Goal: Communication & Community: Answer question/provide support

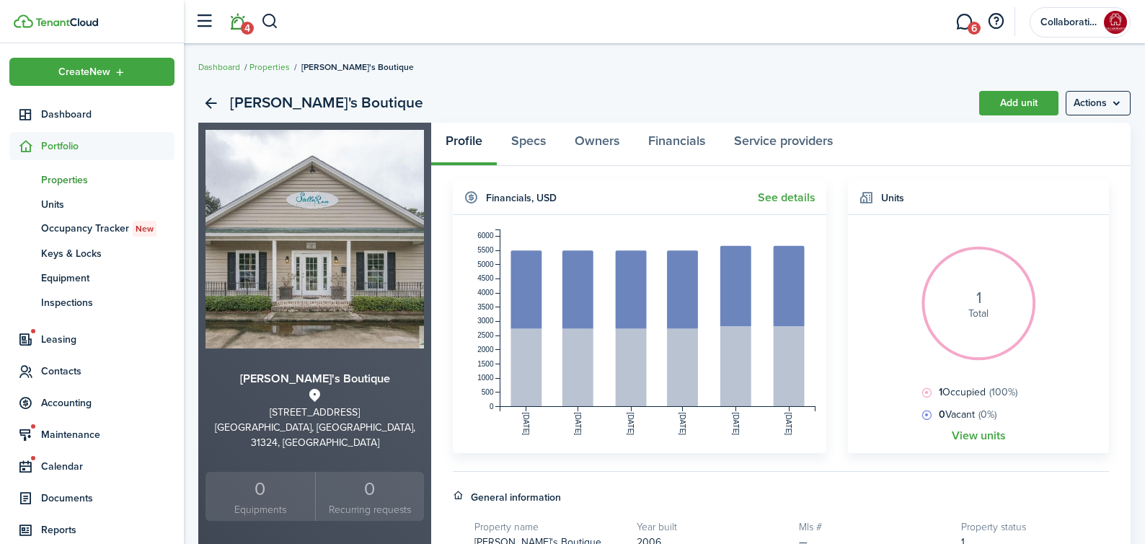
click at [249, 22] on span "4" at bounding box center [247, 28] width 13 height 13
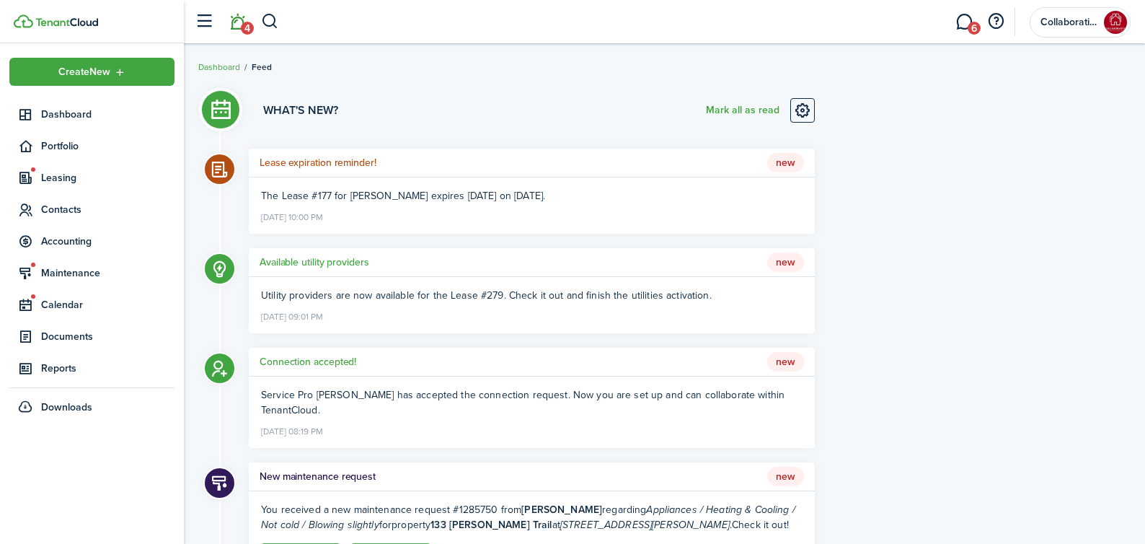
click at [224, 4] on link "4" at bounding box center [237, 22] width 27 height 37
click at [744, 108] on button "Mark all as read" at bounding box center [743, 110] width 74 height 25
click at [336, 157] on h5 "Lease expiration reminder!" at bounding box center [318, 162] width 117 height 15
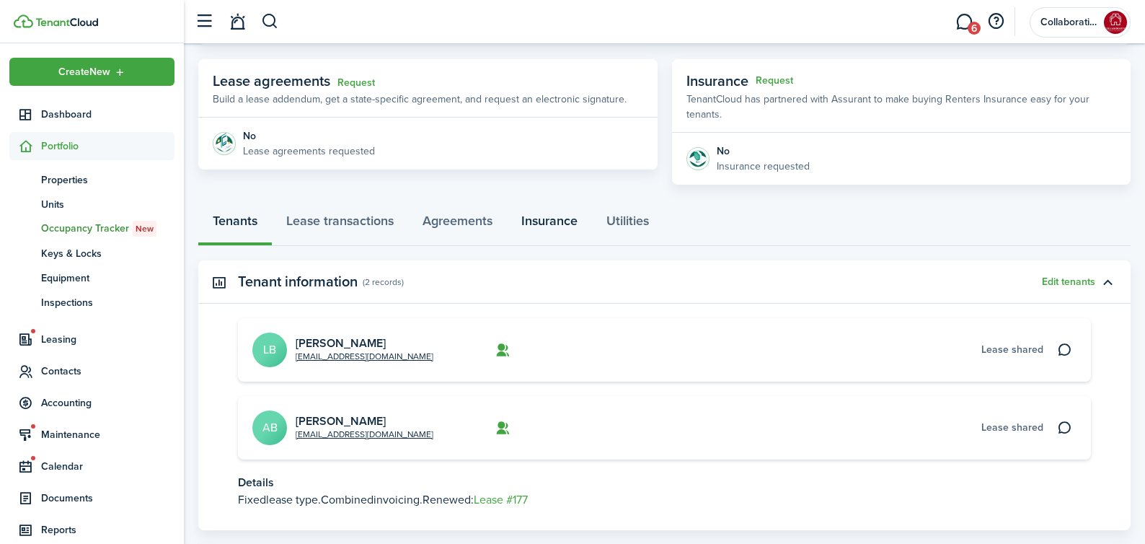
scroll to position [265, 0]
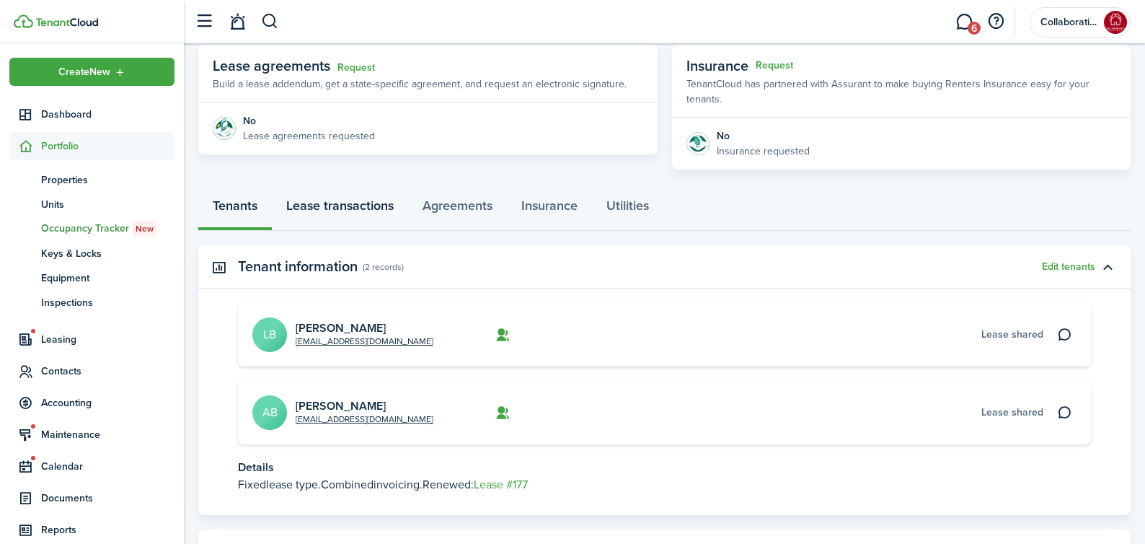
click at [354, 214] on link "Lease transactions" at bounding box center [340, 209] width 136 height 43
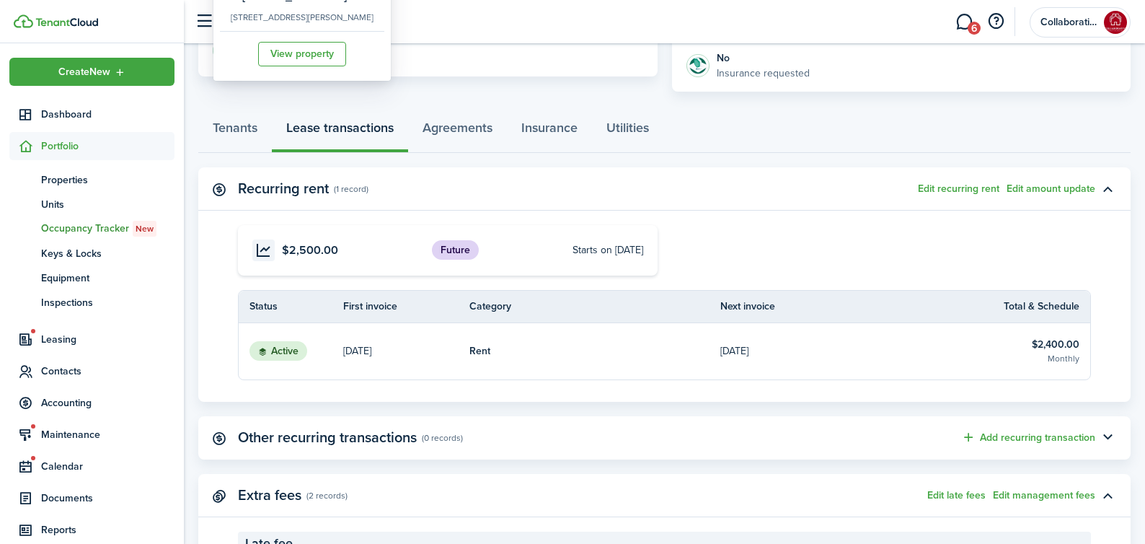
scroll to position [391, 0]
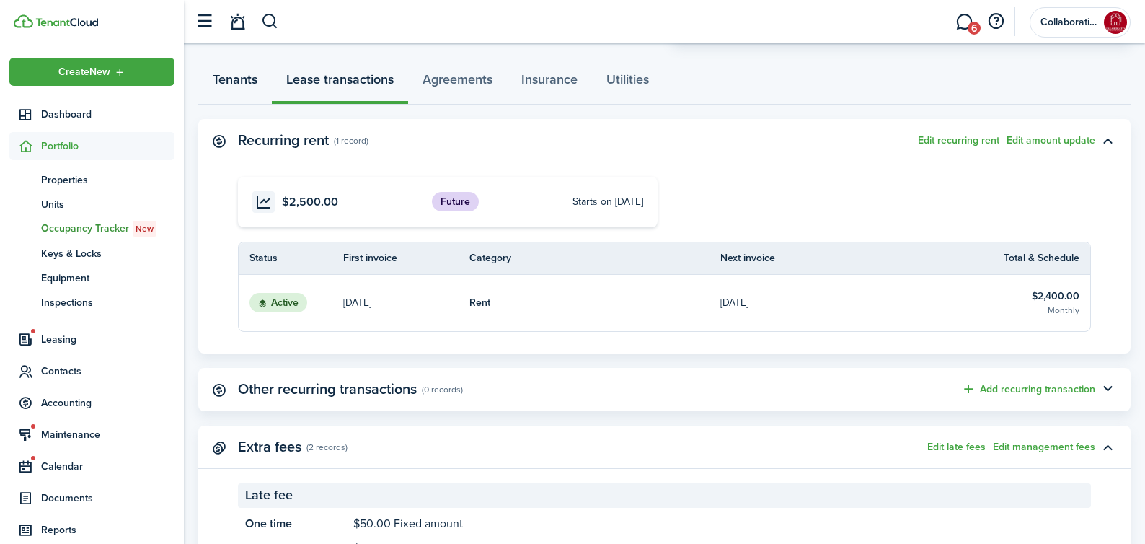
click at [250, 84] on link "Tenants" at bounding box center [235, 82] width 74 height 43
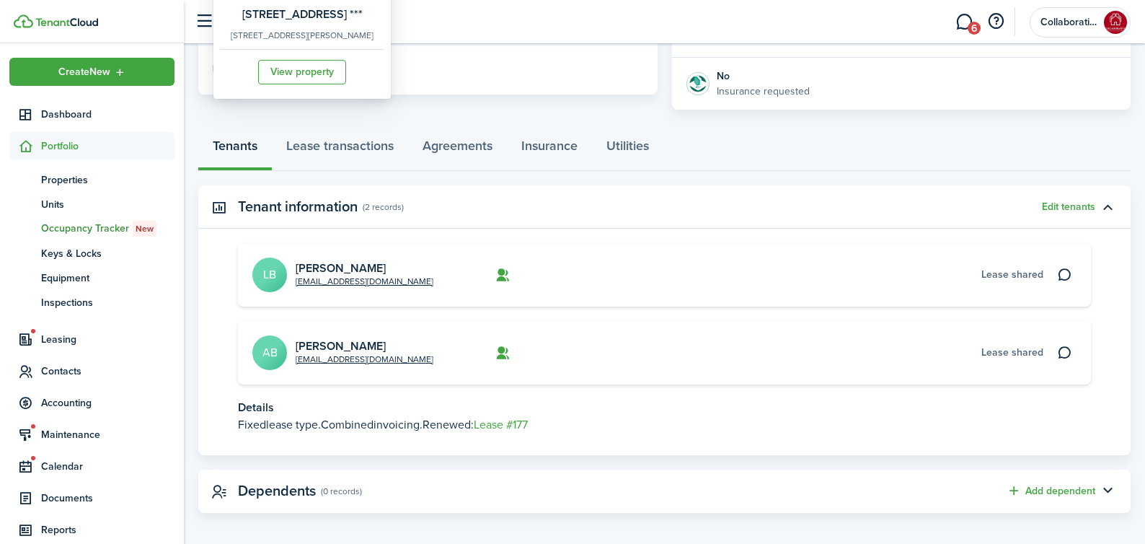
scroll to position [333, 0]
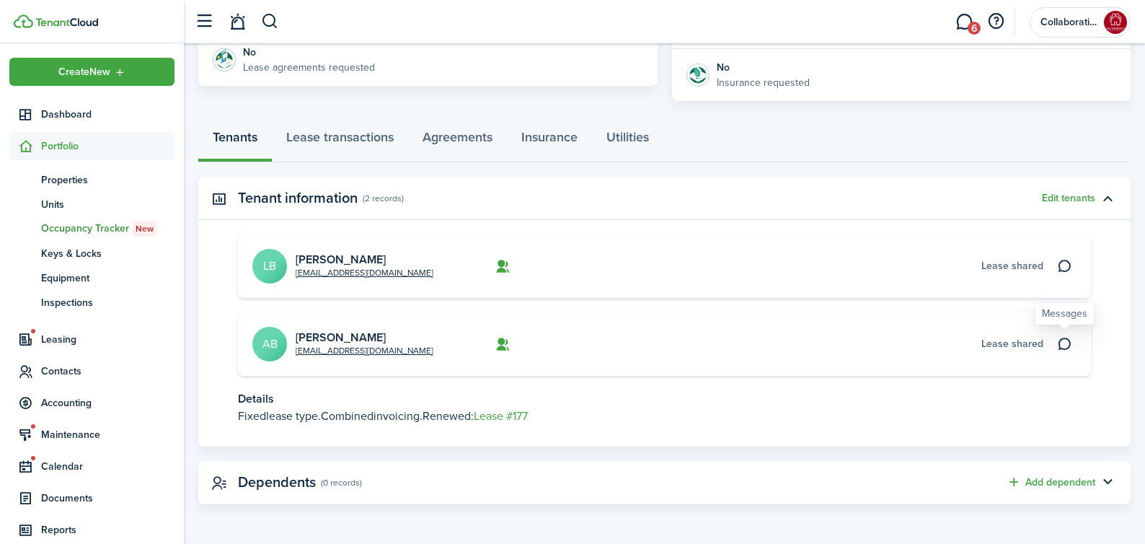
click at [1067, 346] on icon at bounding box center [1064, 344] width 15 height 14
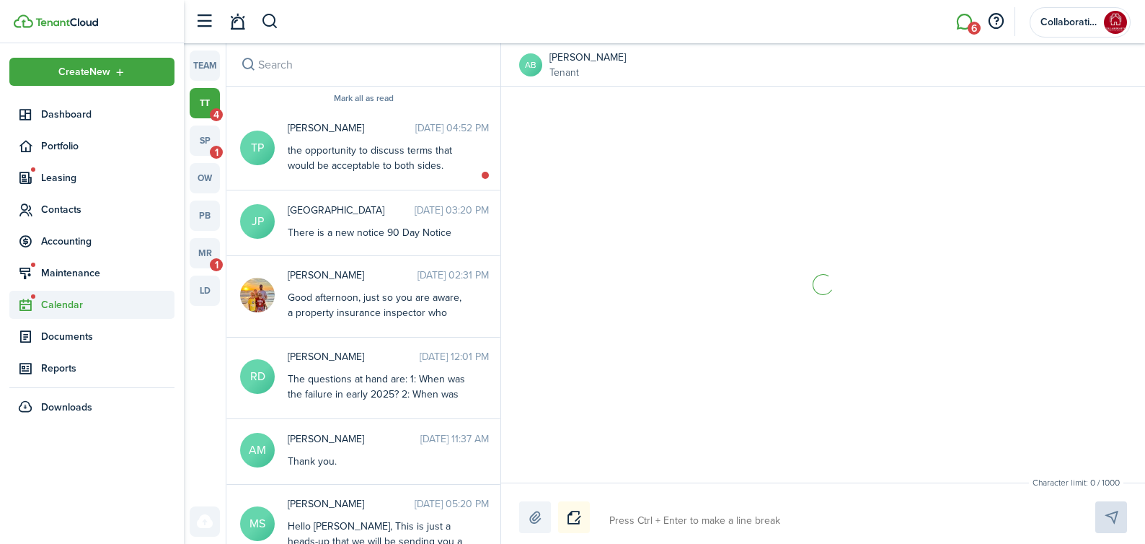
scroll to position [498, 0]
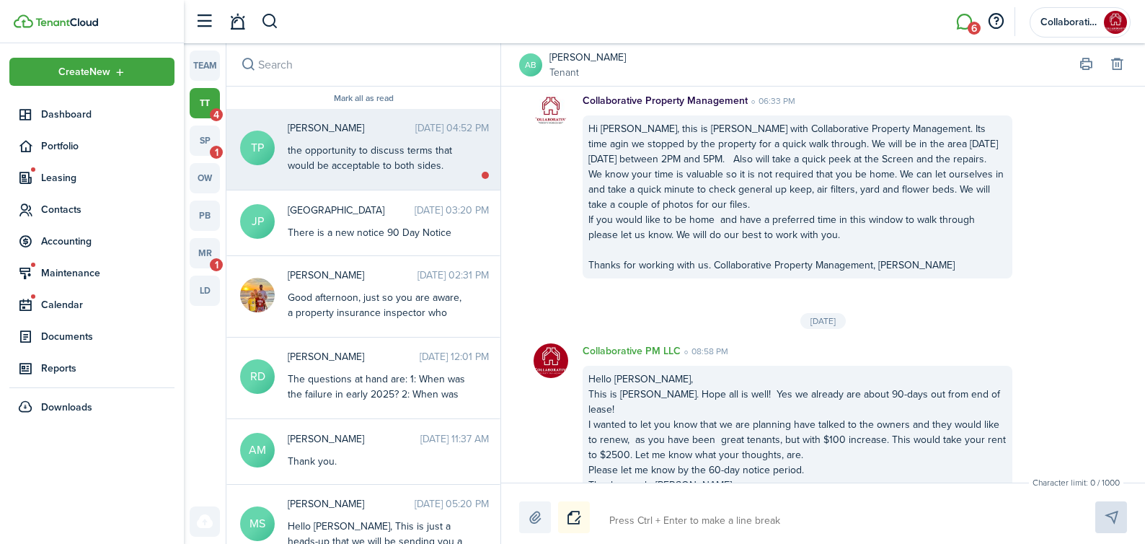
click at [382, 153] on div "the opportunity to discuss terms that would be acceptable to both sides. Please…" at bounding box center [378, 203] width 180 height 121
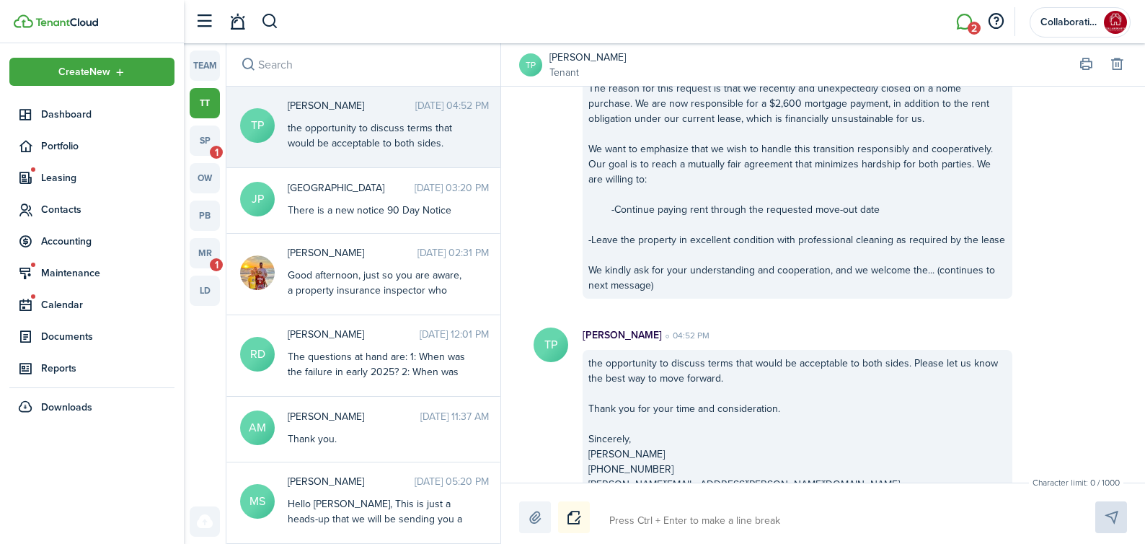
scroll to position [1714, 0]
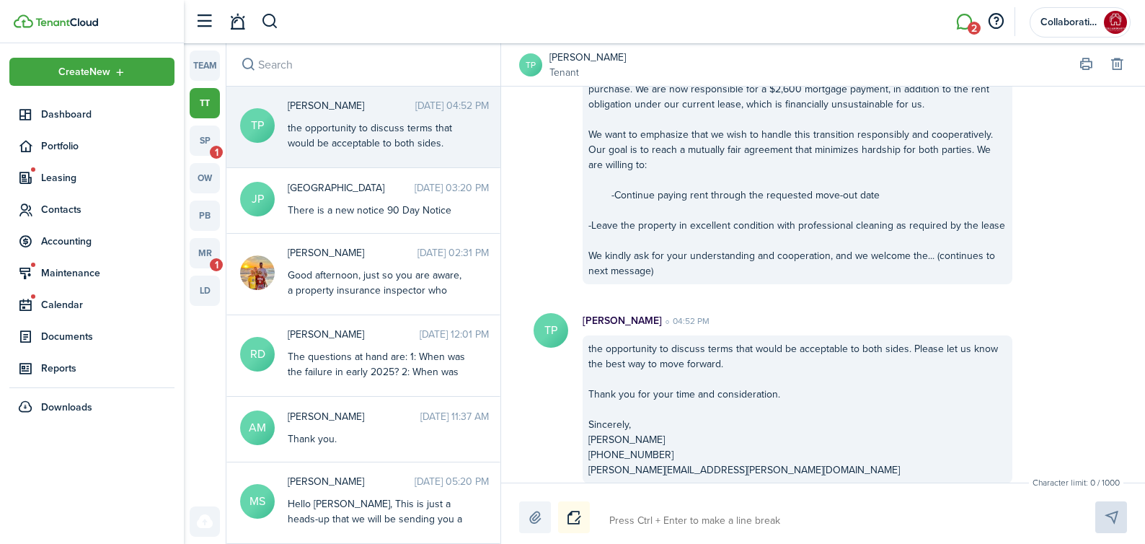
click at [577, 514] on button "Notice" at bounding box center [574, 517] width 32 height 32
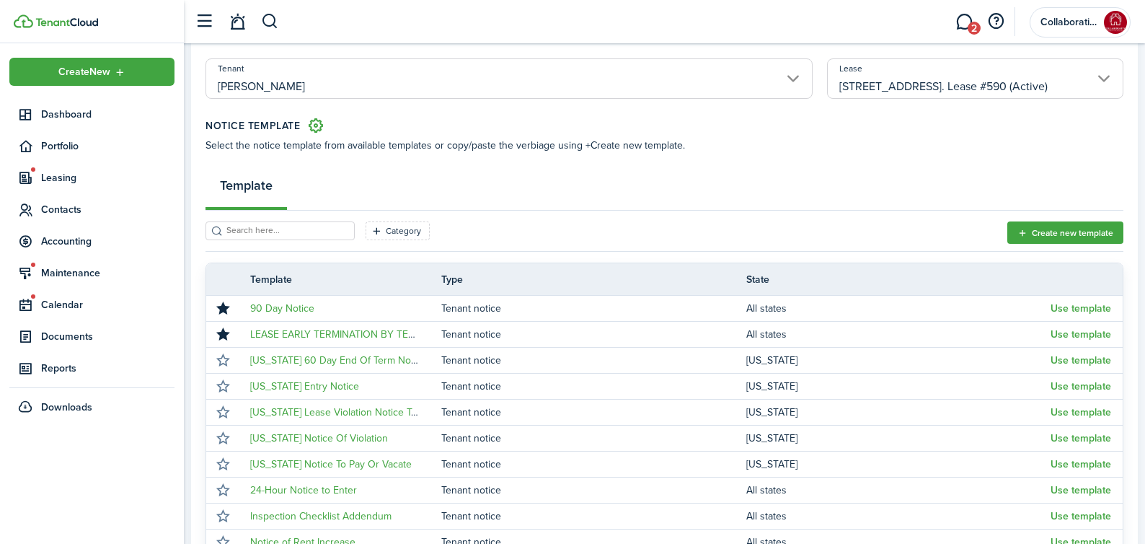
scroll to position [106, 0]
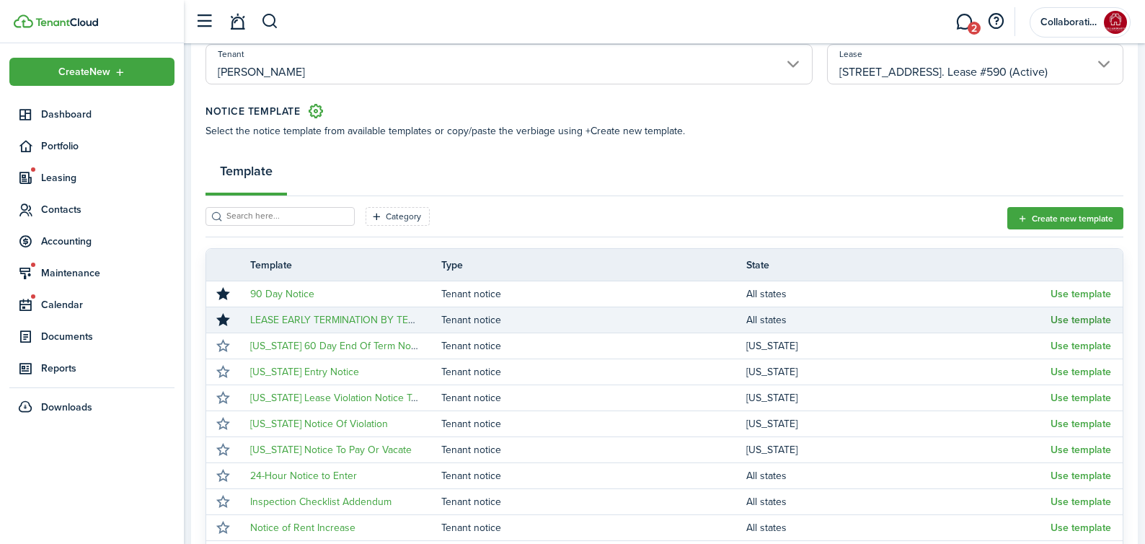
click at [1073, 315] on button "Use template" at bounding box center [1081, 321] width 61 height 12
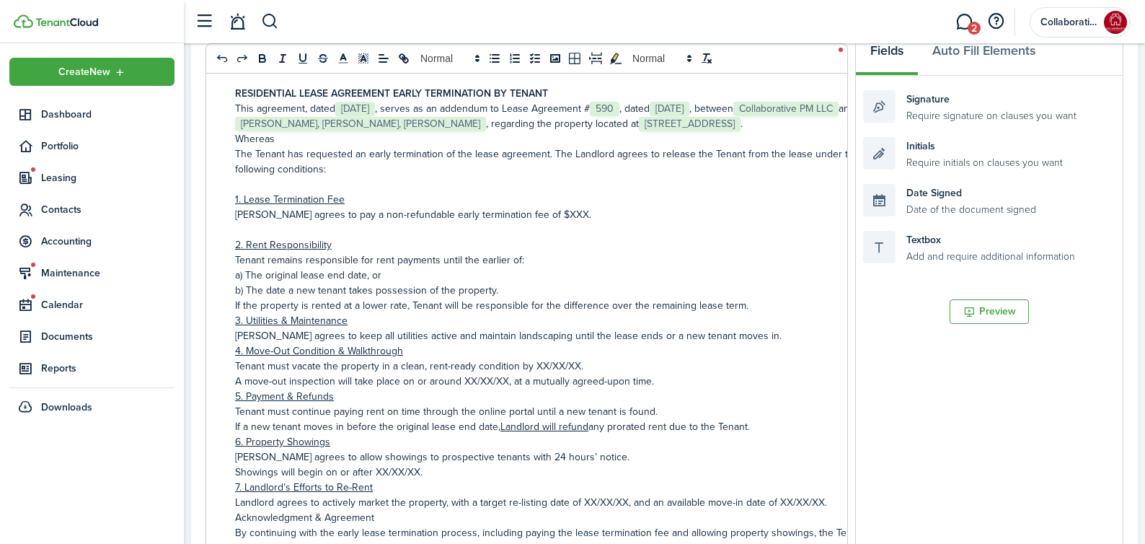
scroll to position [22, 0]
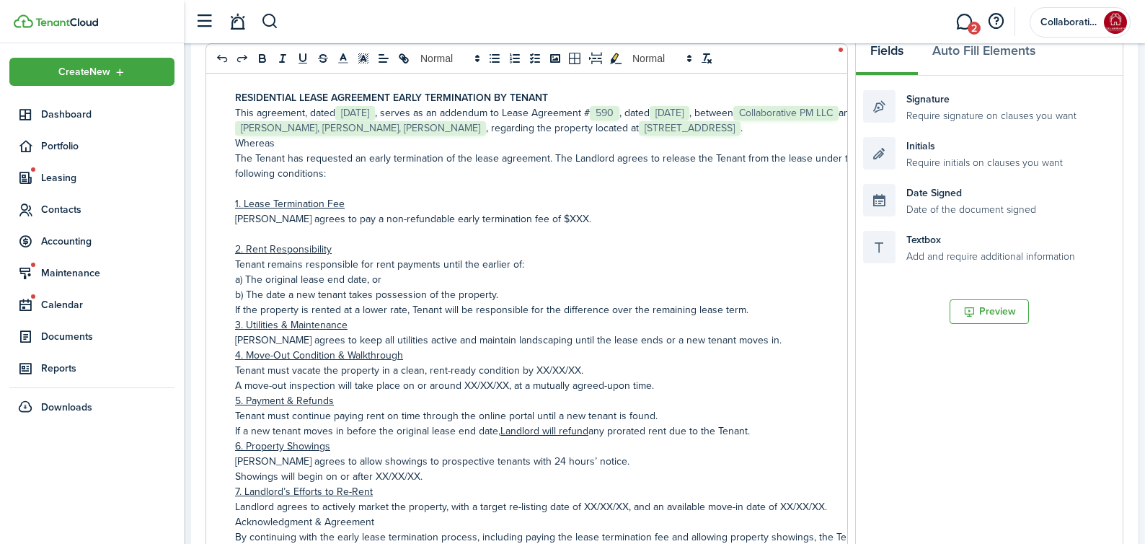
click at [546, 227] on p "[PERSON_NAME] agrees to pay a non-refundable early termination fee of $XXX." at bounding box center [554, 218] width 638 height 15
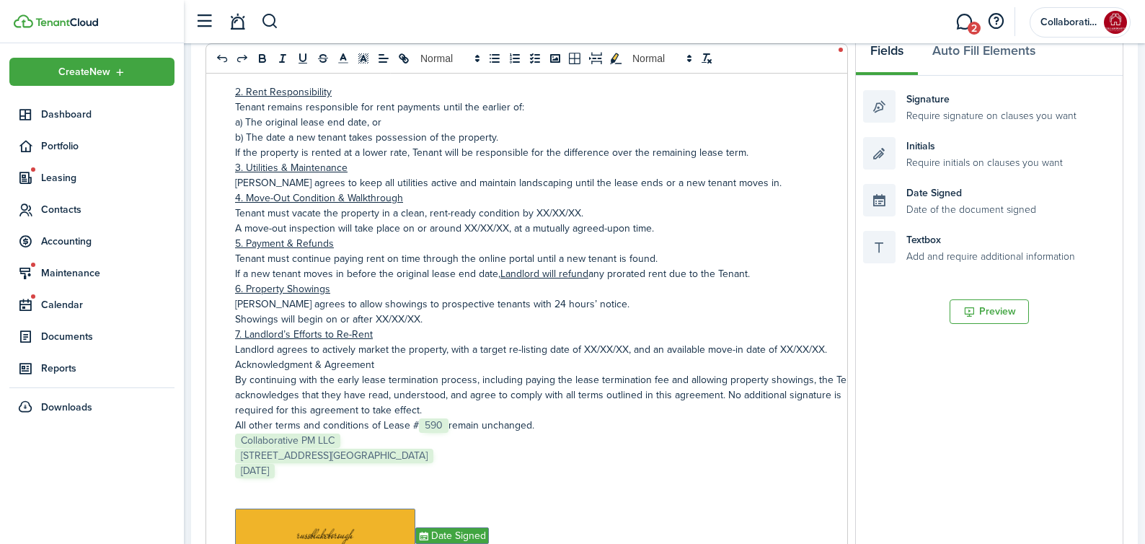
scroll to position [0, 1]
click at [587, 214] on p "Tenant must vacate the property in a clean, rent-ready condition by XX/XX/XX." at bounding box center [553, 213] width 638 height 15
drag, startPoint x: 505, startPoint y: 232, endPoint x: 502, endPoint y: 247, distance: 14.7
click at [506, 232] on p "A move-out inspection will take place on or around XX/XX/XX, at a mutually agre…" at bounding box center [553, 228] width 638 height 15
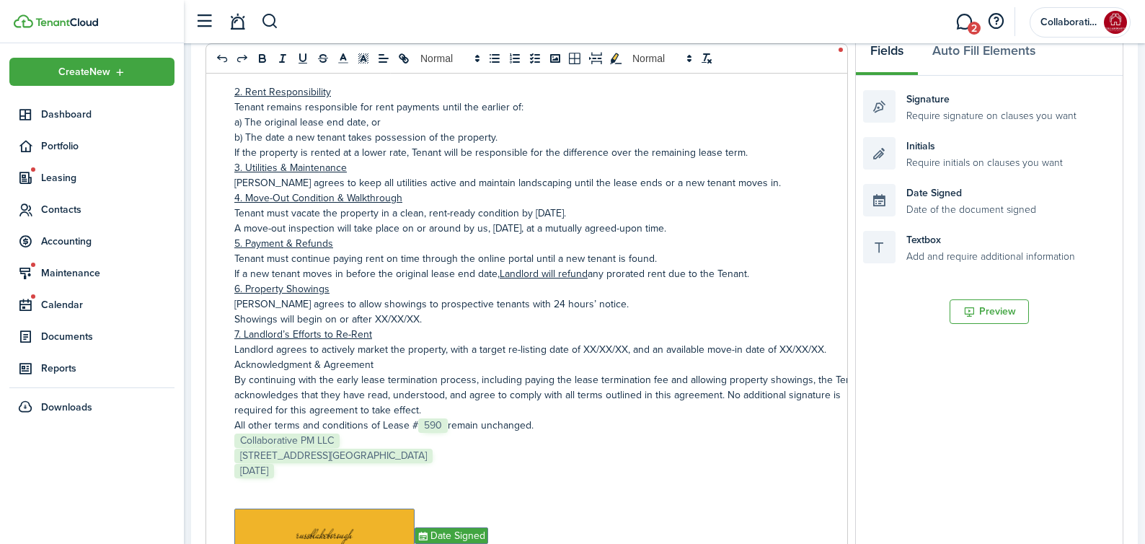
drag, startPoint x: 696, startPoint y: 230, endPoint x: 546, endPoint y: 225, distance: 150.1
click at [542, 226] on p "A move-out inspection will take place on or around by us, [DATE], at a mutually…" at bounding box center [553, 228] width 638 height 15
click at [638, 232] on p "A move-out inspection will take place on or around by us, [DATE]." at bounding box center [553, 228] width 638 height 15
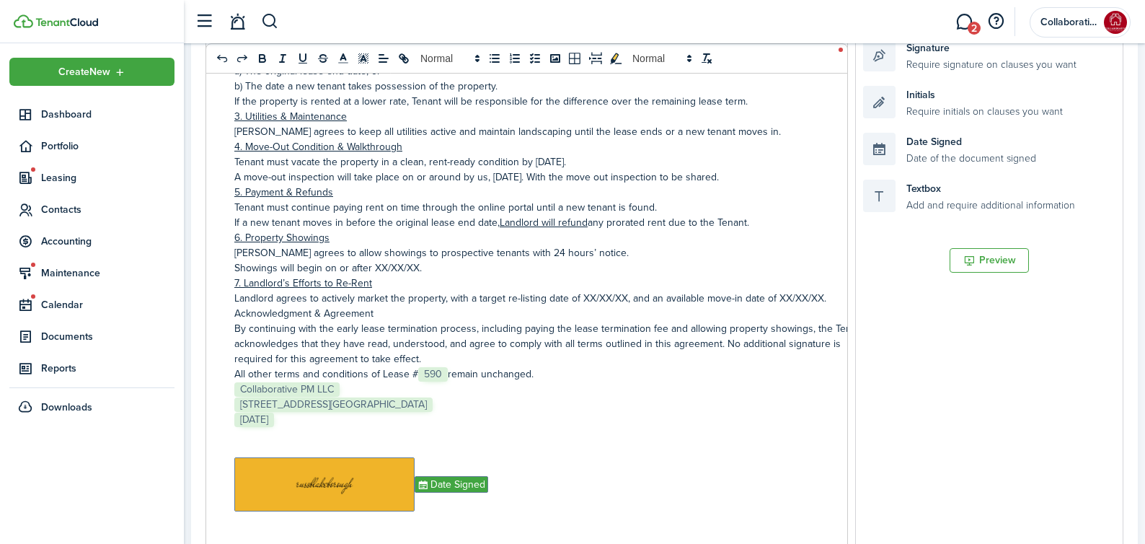
scroll to position [334, 0]
drag, startPoint x: 419, startPoint y: 269, endPoint x: 431, endPoint y: 263, distance: 13.9
click at [431, 263] on p "Showings will begin on or after XX/XX/XX." at bounding box center [553, 266] width 638 height 15
click at [609, 300] on div "RESIDENTIAL LEASE AGREEMENT EARLY TERMINATION BY TENANT This agreement, dated ﻿…" at bounding box center [554, 292] width 696 height 566
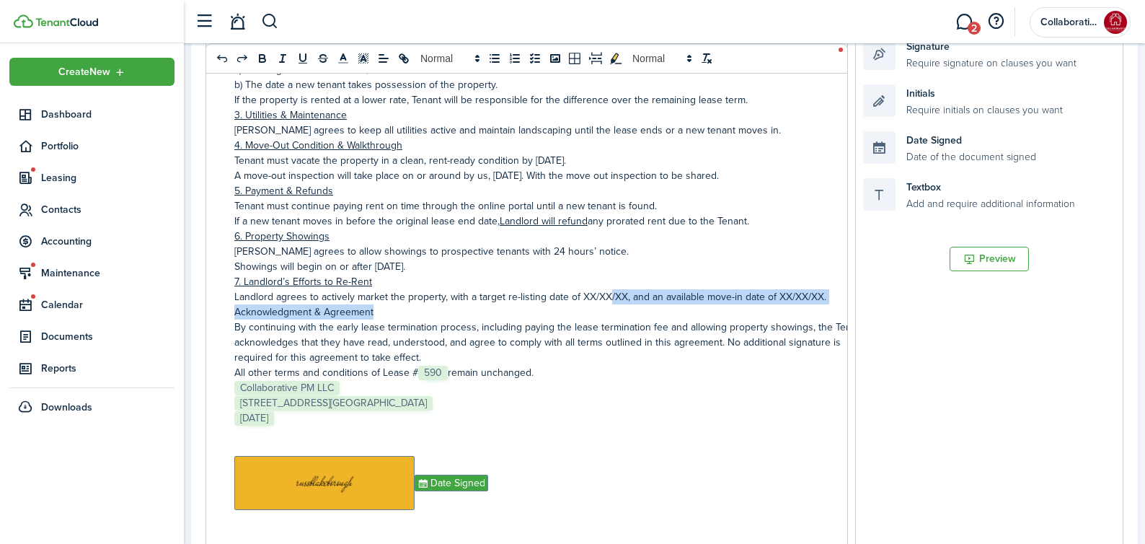
click at [582, 308] on p "Acknowledgment & Agreement" at bounding box center [553, 311] width 638 height 15
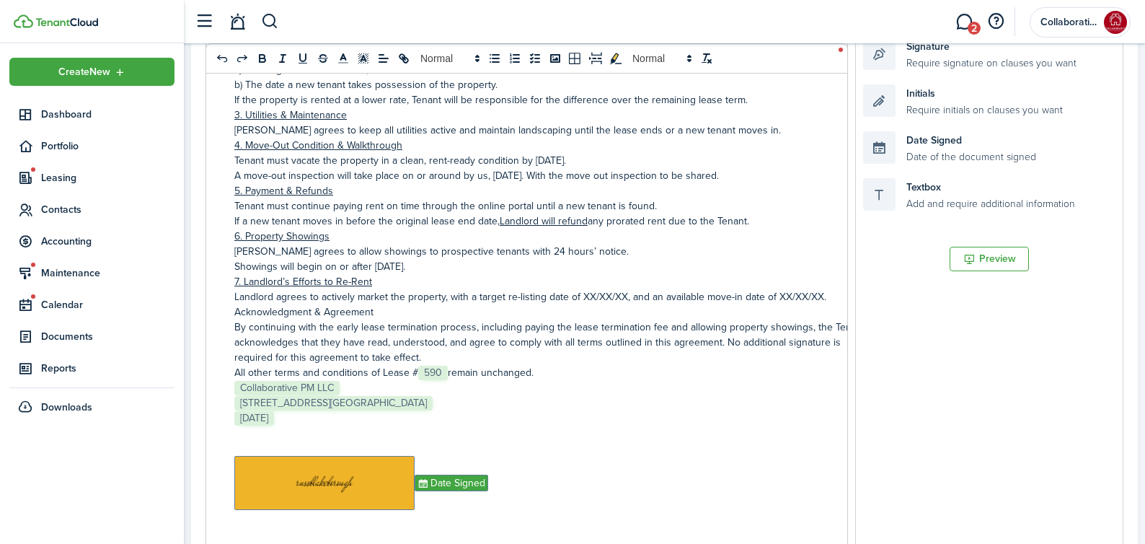
click at [622, 295] on p "Landlord agrees to actively market the property, with a target re-listing date …" at bounding box center [553, 296] width 638 height 15
click at [615, 303] on p "Landlord agrees to actively market the property, with a target re-listing date …" at bounding box center [553, 296] width 638 height 15
click at [227, 309] on div "RESIDENTIAL LEASE AGREEMENT EARLY TERMINATION BY TENANT This agreement, dated ﻿…" at bounding box center [554, 292] width 696 height 566
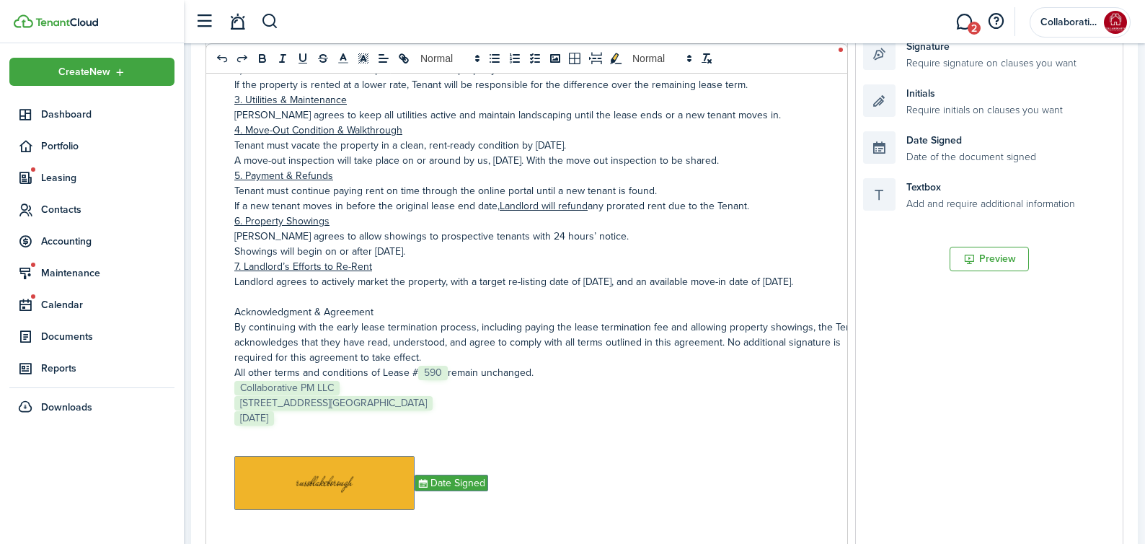
click at [577, 320] on p "Acknowledgment & Agreement" at bounding box center [553, 311] width 638 height 15
click at [558, 304] on p at bounding box center [553, 296] width 638 height 15
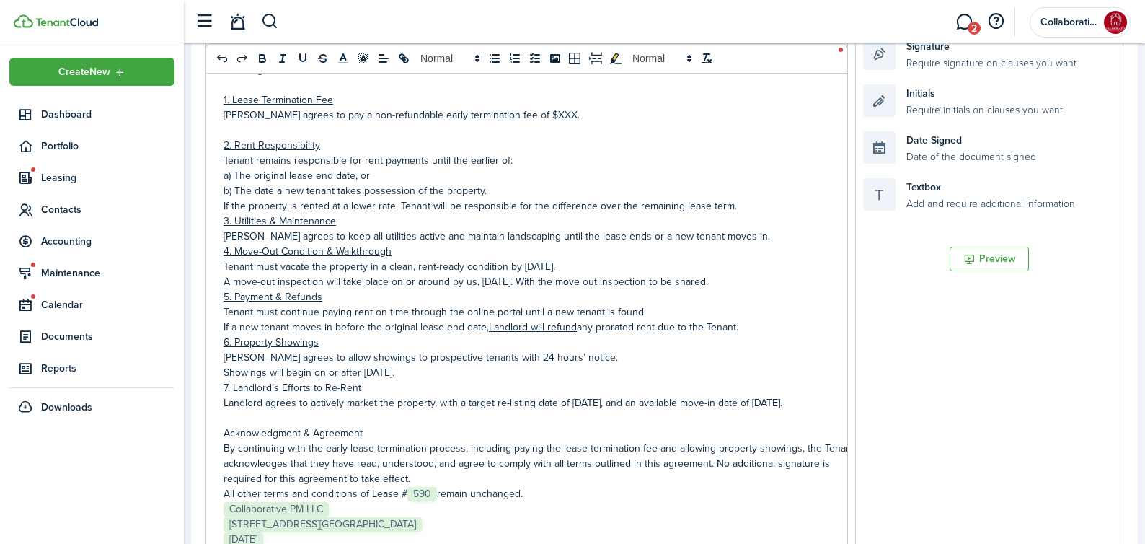
scroll to position [71, 0]
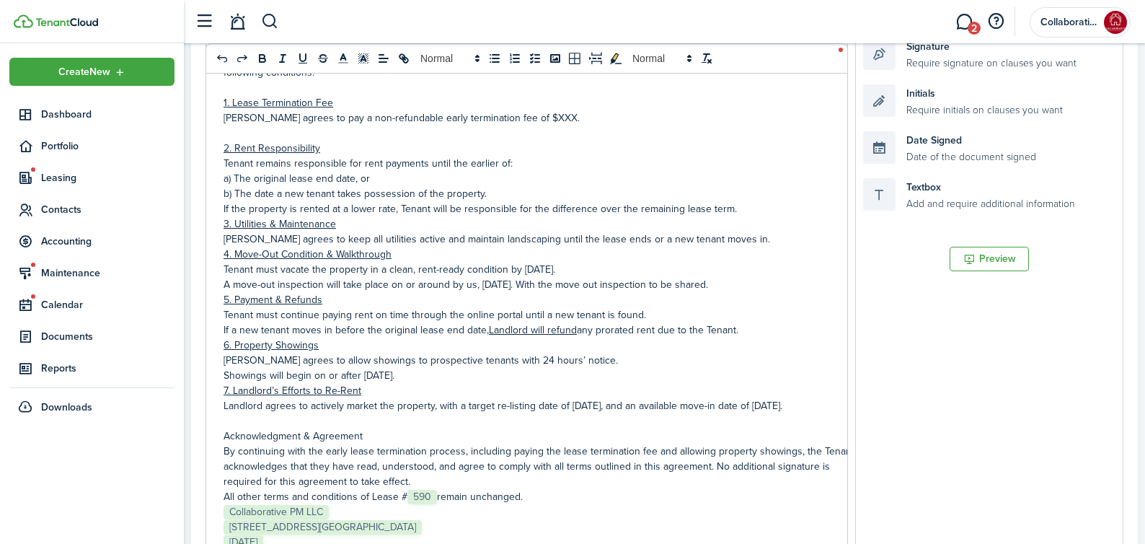
click at [237, 141] on p at bounding box center [543, 133] width 638 height 15
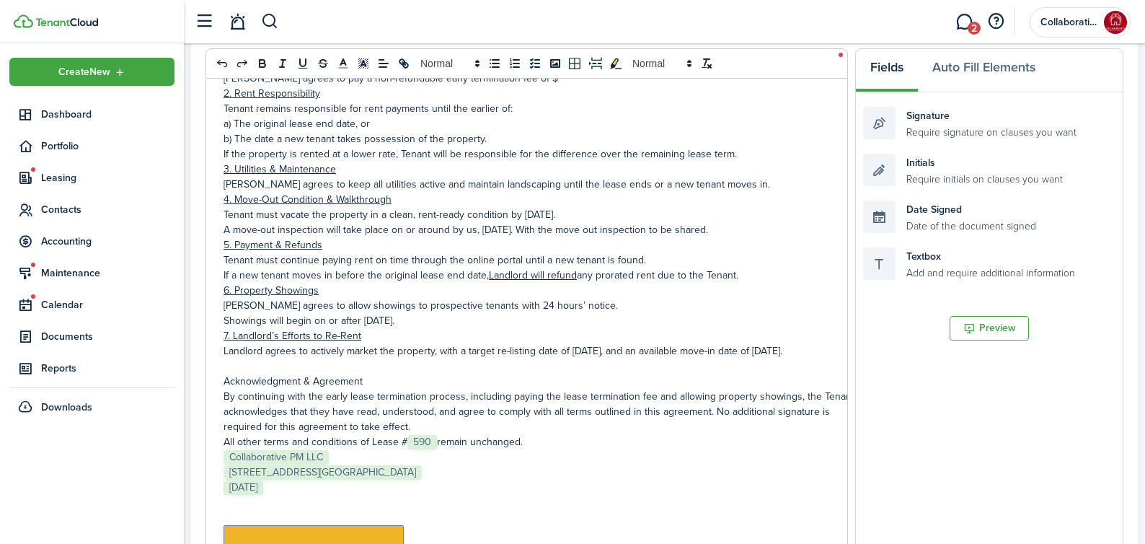
scroll to position [278, 0]
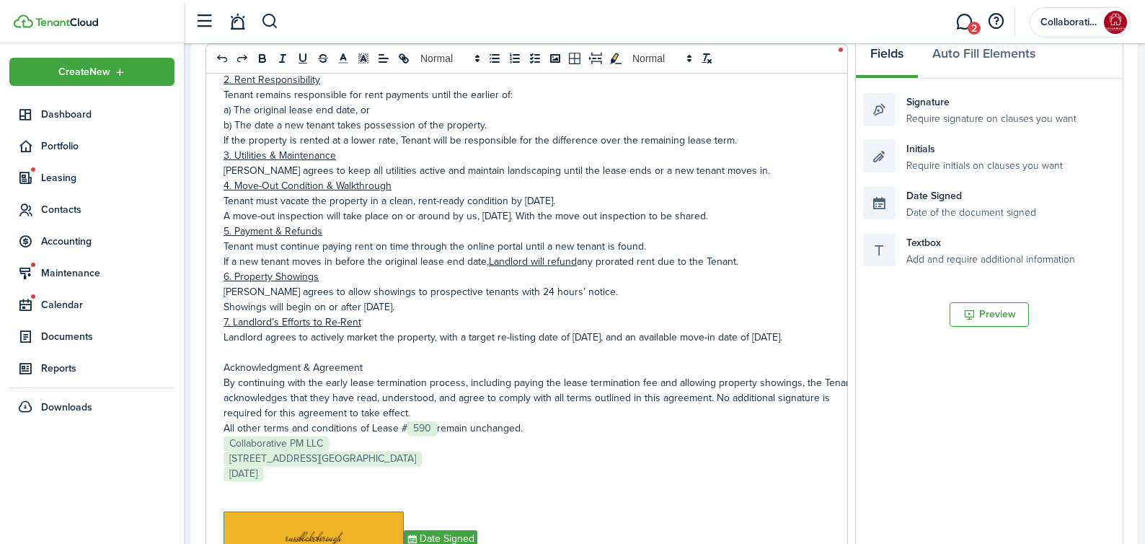
click at [475, 214] on p "A move-out inspection will take place on or around by us, [DATE]. With the move…" at bounding box center [543, 215] width 638 height 15
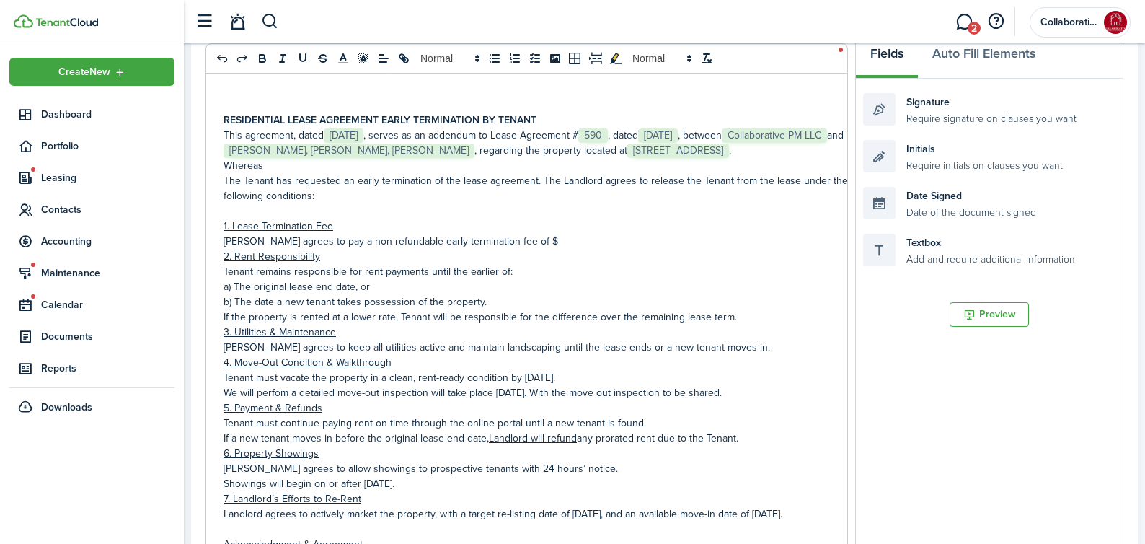
scroll to position [0, 0]
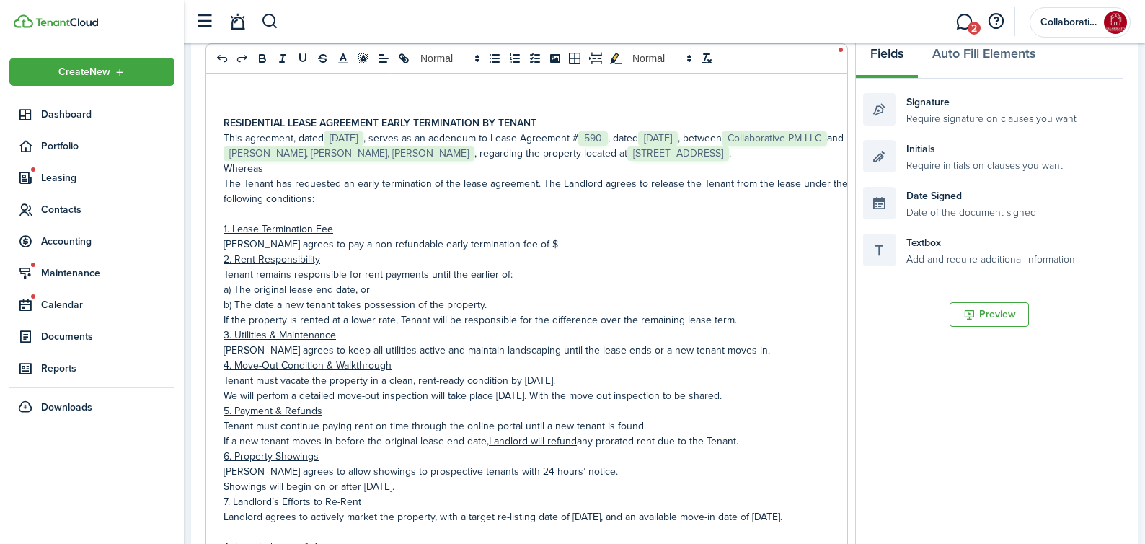
click at [514, 252] on p "[PERSON_NAME] agrees to pay a non-refundable early termination fee of $" at bounding box center [543, 244] width 638 height 15
click at [530, 252] on p "[PERSON_NAME] agrees to pay a non-refundable early termination fee of 50% pf on…" at bounding box center [543, 244] width 638 height 15
click at [305, 58] on icon "underline" at bounding box center [303, 57] width 6 height 7
click at [534, 297] on p "a) The original lease end date, or" at bounding box center [543, 289] width 638 height 15
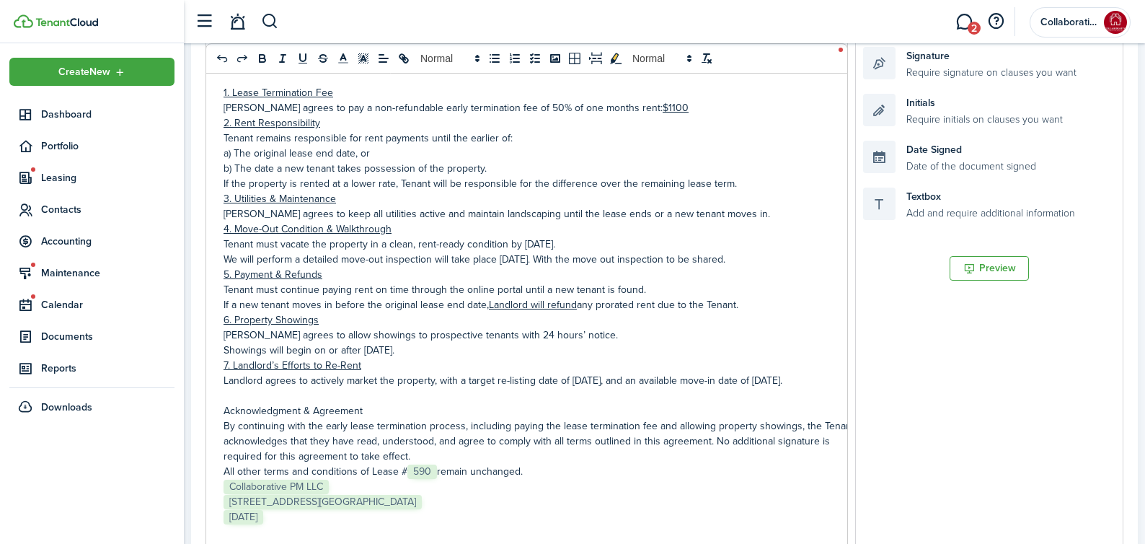
scroll to position [87, 0]
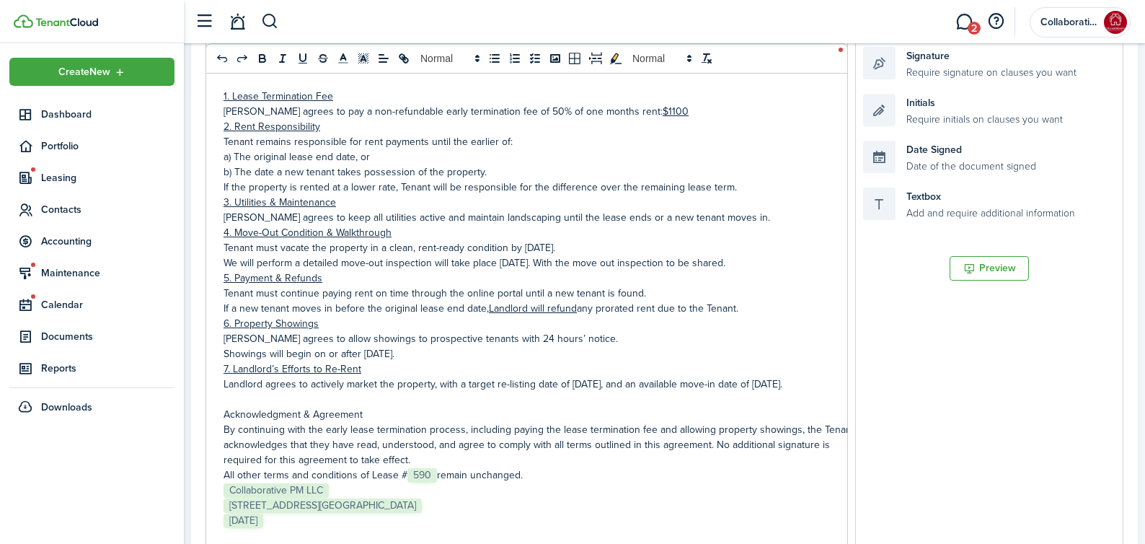
drag, startPoint x: 560, startPoint y: 265, endPoint x: 523, endPoint y: 264, distance: 36.8
click at [523, 255] on p "Tenant must vacate the property in a clean, rent-ready condition by [DATE]." at bounding box center [543, 247] width 638 height 15
click at [304, 59] on icon "underline" at bounding box center [303, 57] width 6 height 7
click at [302, 56] on icon "underline" at bounding box center [302, 58] width 13 height 13
click at [480, 331] on p "6. Property Showings" at bounding box center [543, 323] width 638 height 15
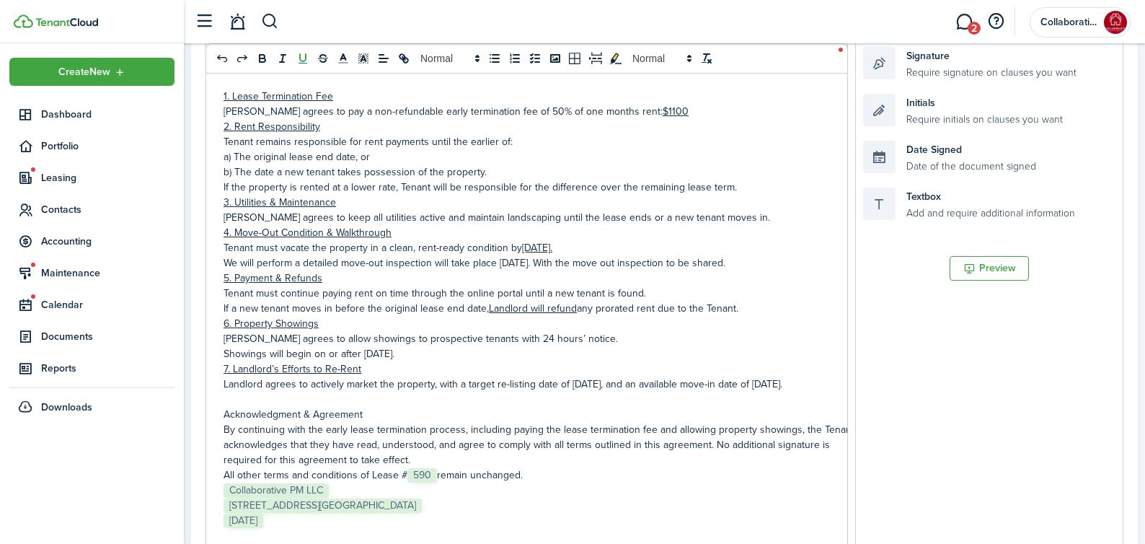
drag, startPoint x: 397, startPoint y: 371, endPoint x: 363, endPoint y: 366, distance: 34.3
click at [364, 361] on p "Showings will begin on or after [DATE]." at bounding box center [543, 353] width 638 height 15
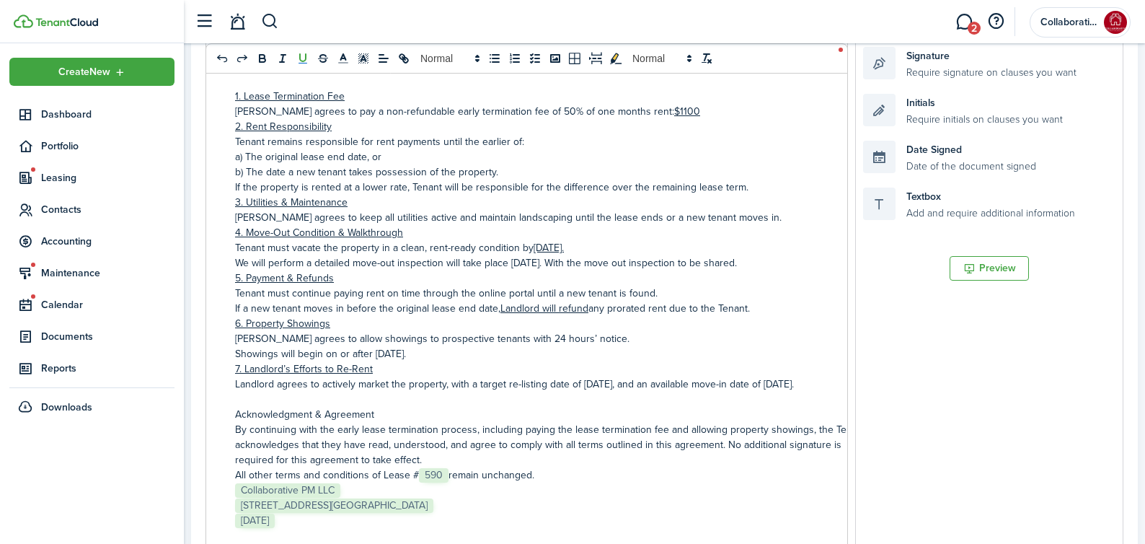
click at [302, 59] on icon "underline" at bounding box center [302, 58] width 13 height 13
click at [550, 442] on p "By continuing with the early lease termination process, including paying the le…" at bounding box center [554, 444] width 638 height 45
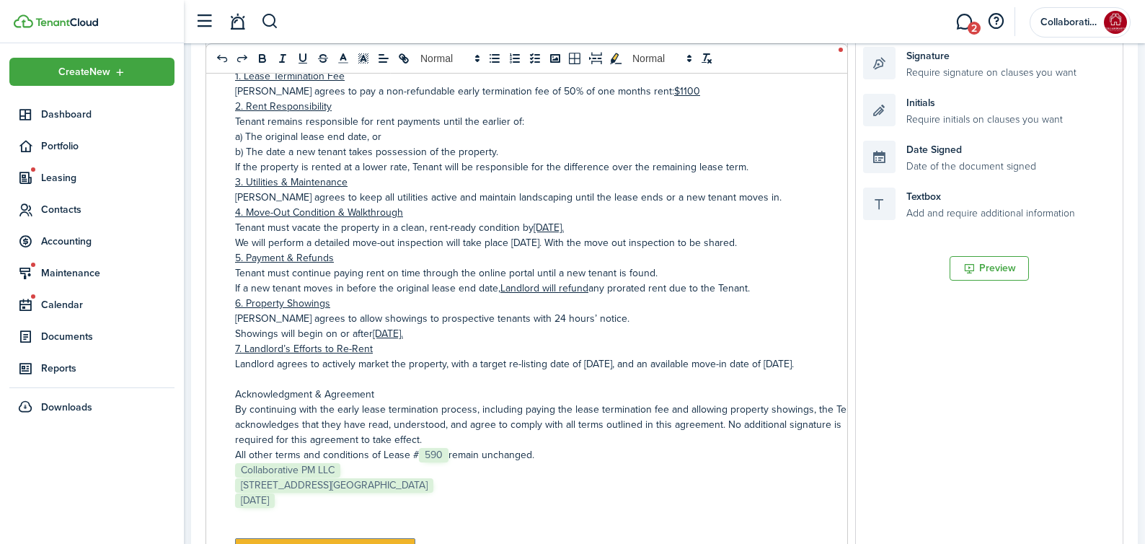
scroll to position [107, 0]
drag, startPoint x: 612, startPoint y: 379, endPoint x: 711, endPoint y: 468, distance: 133.3
click at [583, 371] on p "Landlord agrees to actively market the property, with a target re-listing date …" at bounding box center [554, 363] width 638 height 15
click at [302, 57] on icon "underline" at bounding box center [302, 58] width 13 height 13
click at [763, 371] on p "Landlord agrees to actively market the property, with a target re-listing date …" at bounding box center [554, 363] width 638 height 15
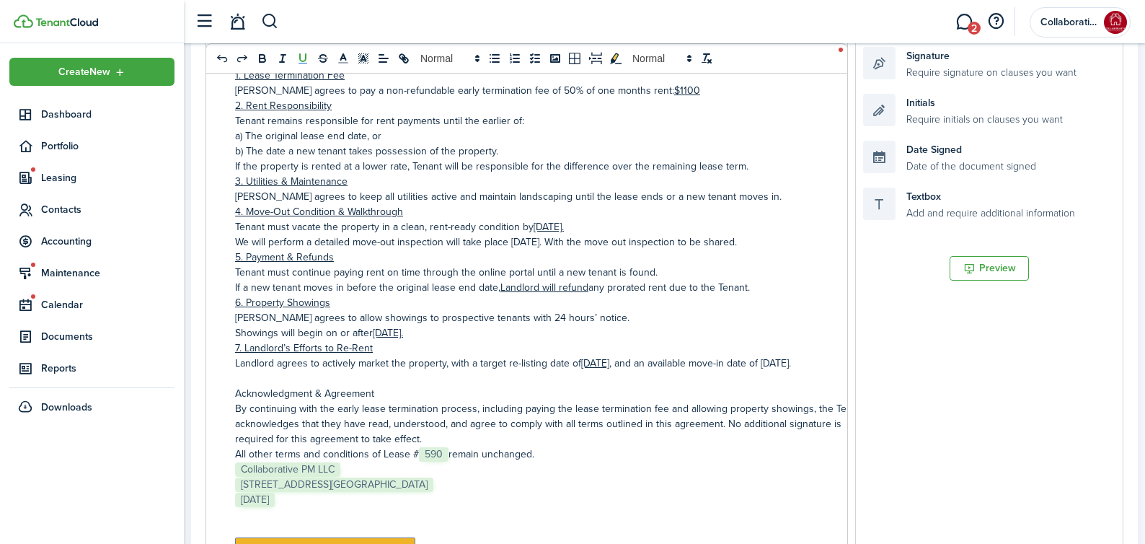
click at [307, 56] on icon "underline" at bounding box center [302, 58] width 13 height 13
click at [302, 219] on u "4. Move-Out Condition & Walkthrough" at bounding box center [319, 211] width 168 height 15
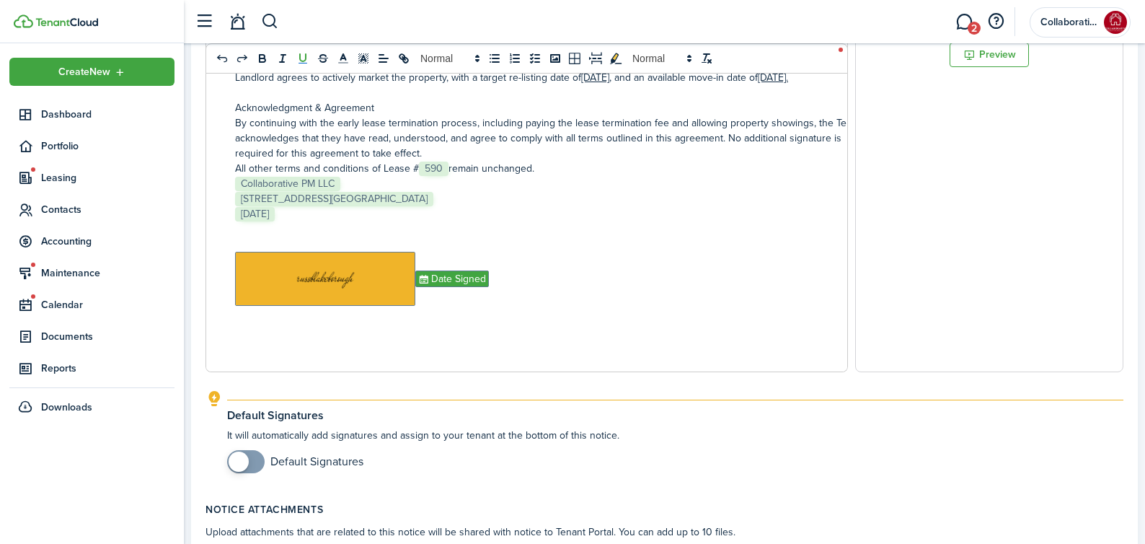
scroll to position [729, 0]
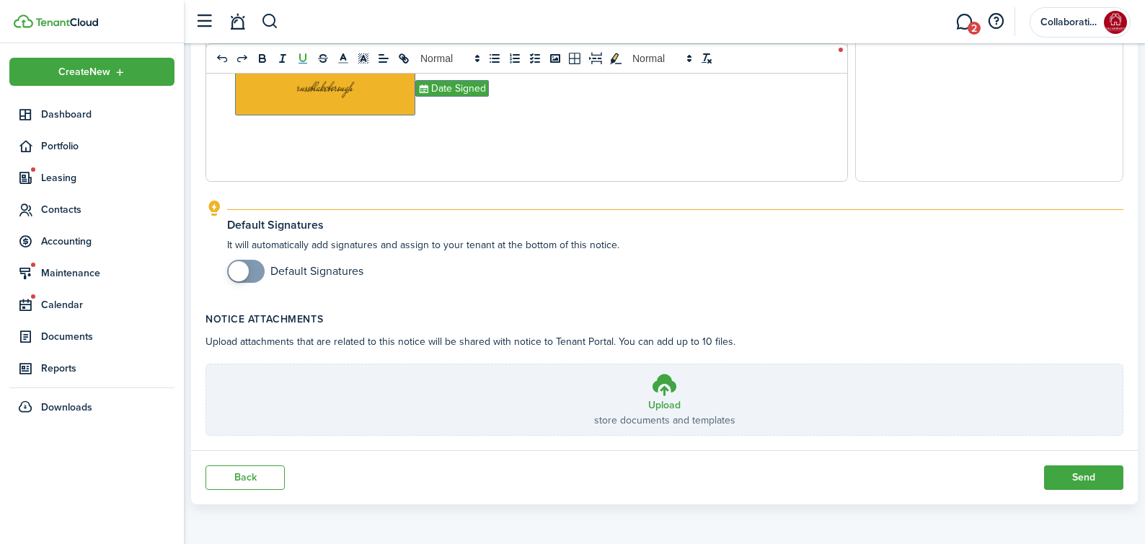
checkbox input "true"
click at [253, 276] on span at bounding box center [246, 271] width 14 height 23
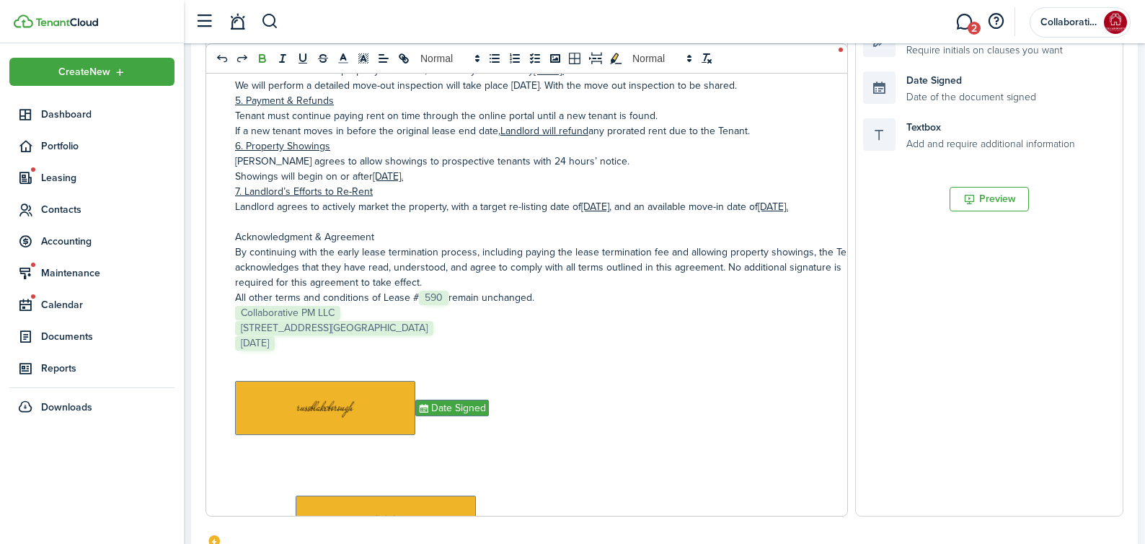
scroll to position [500, 0]
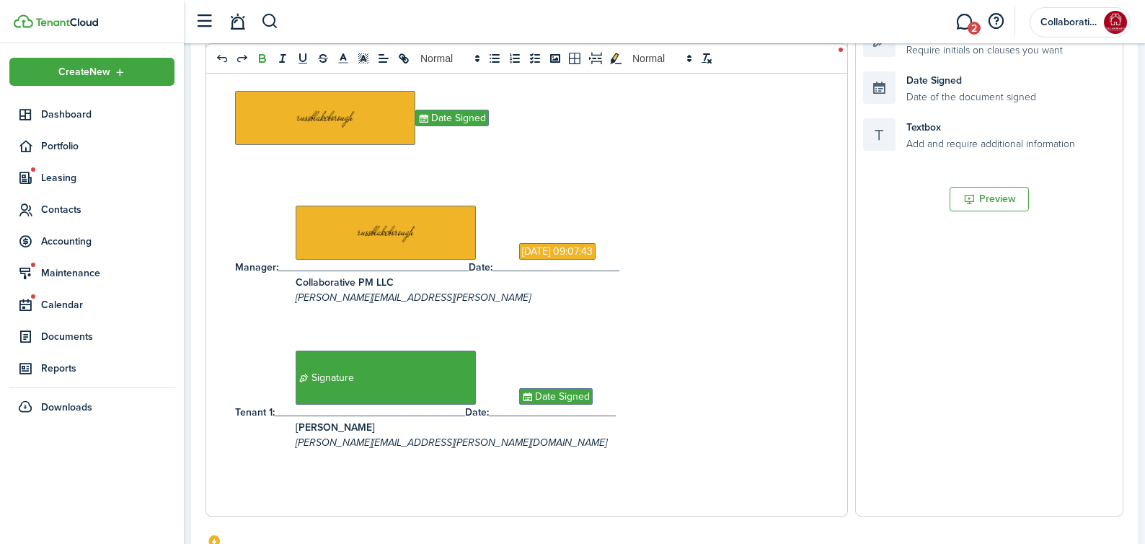
click at [529, 118] on p "﻿ ﻿ Date Signed ﻿" at bounding box center [554, 118] width 638 height 54
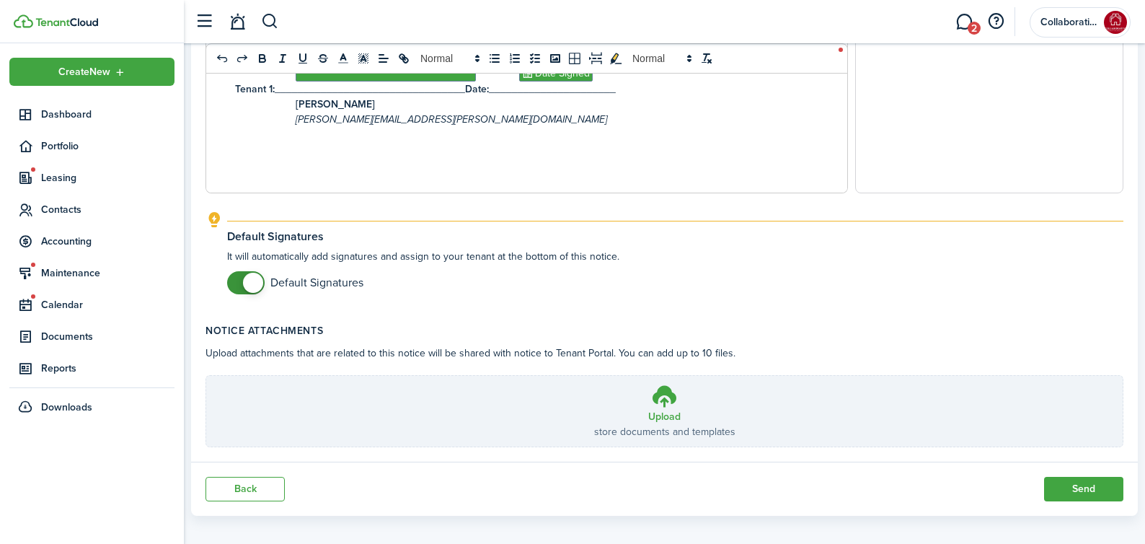
scroll to position [729, 0]
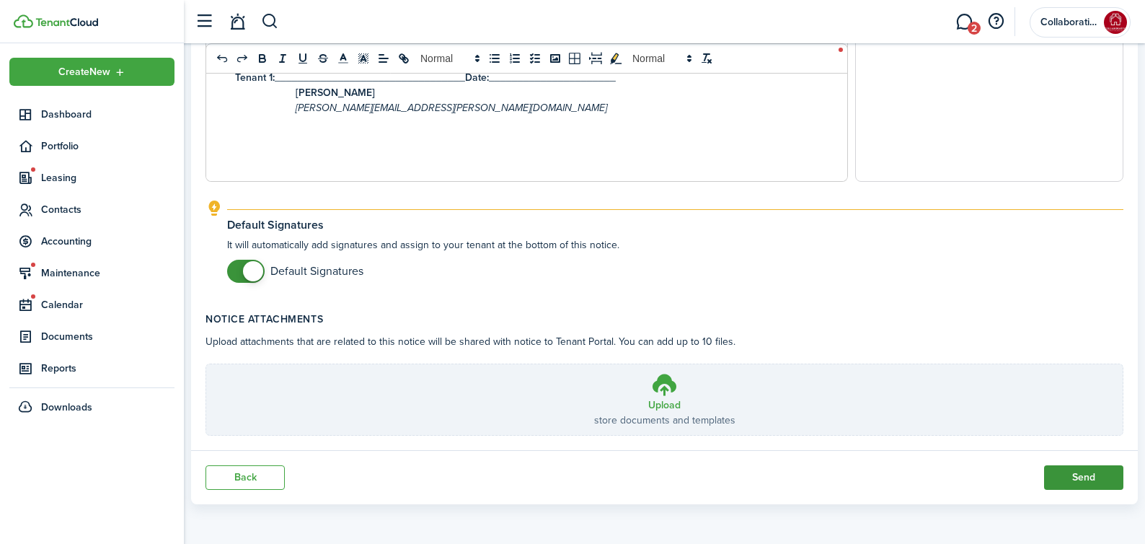
click at [1090, 481] on button "Send" at bounding box center [1084, 477] width 79 height 25
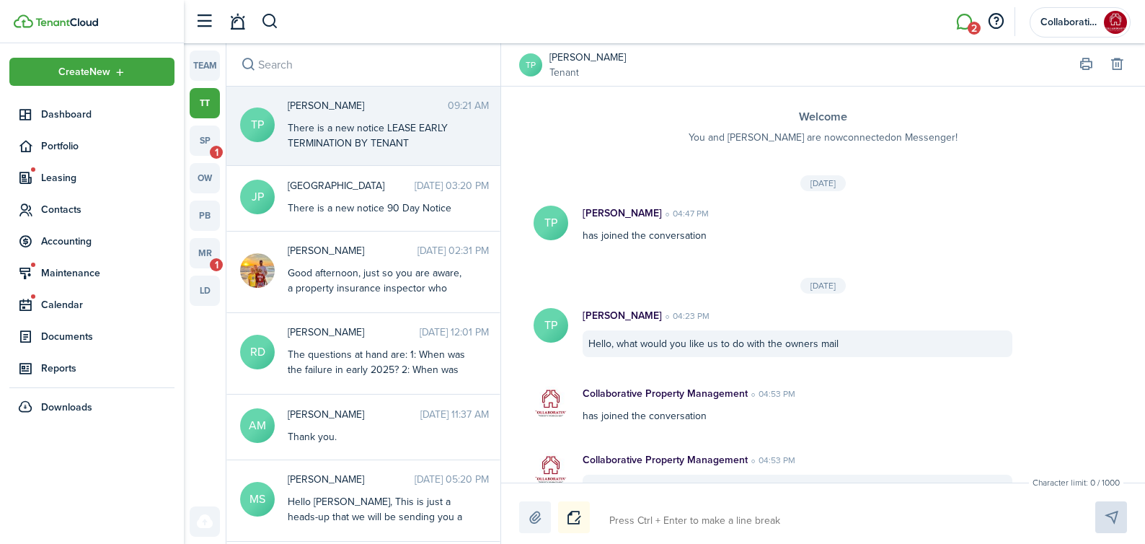
scroll to position [1982, 0]
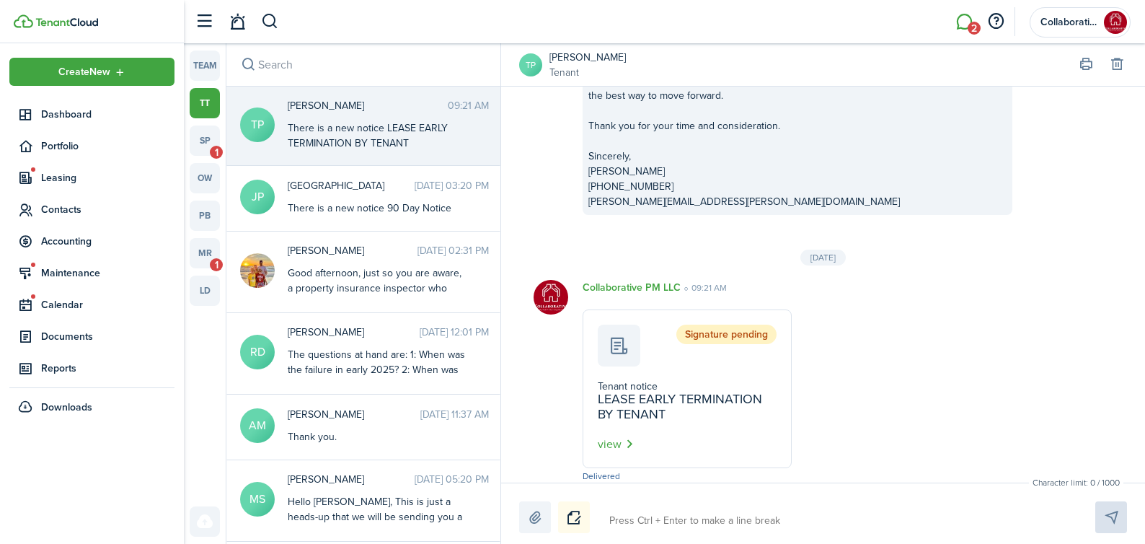
click at [689, 526] on textarea at bounding box center [835, 521] width 462 height 25
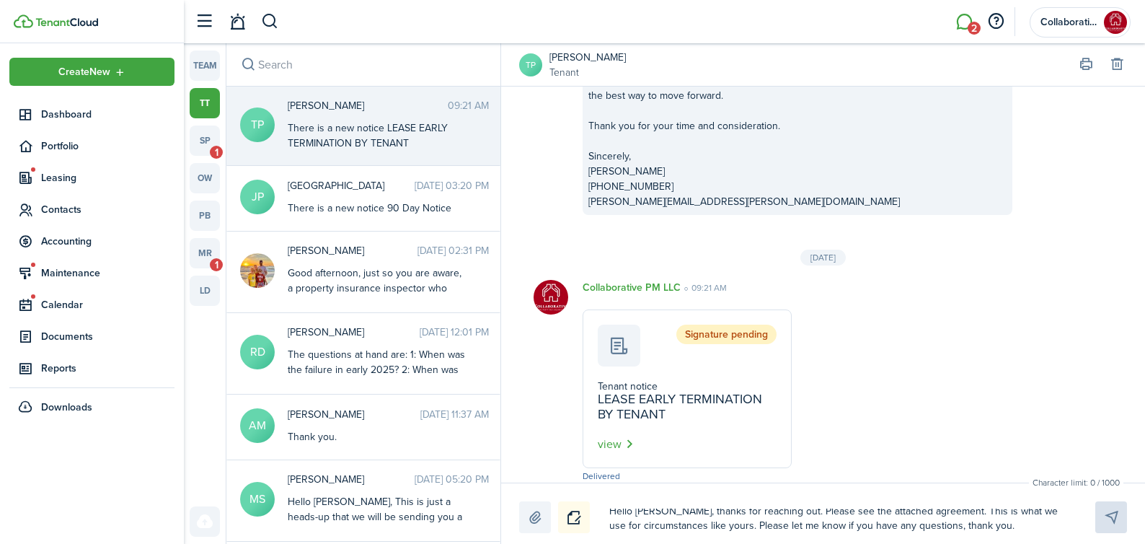
type textarea "Hello [PERSON_NAME], thanks for reaching out. Please see the attached agreement…"
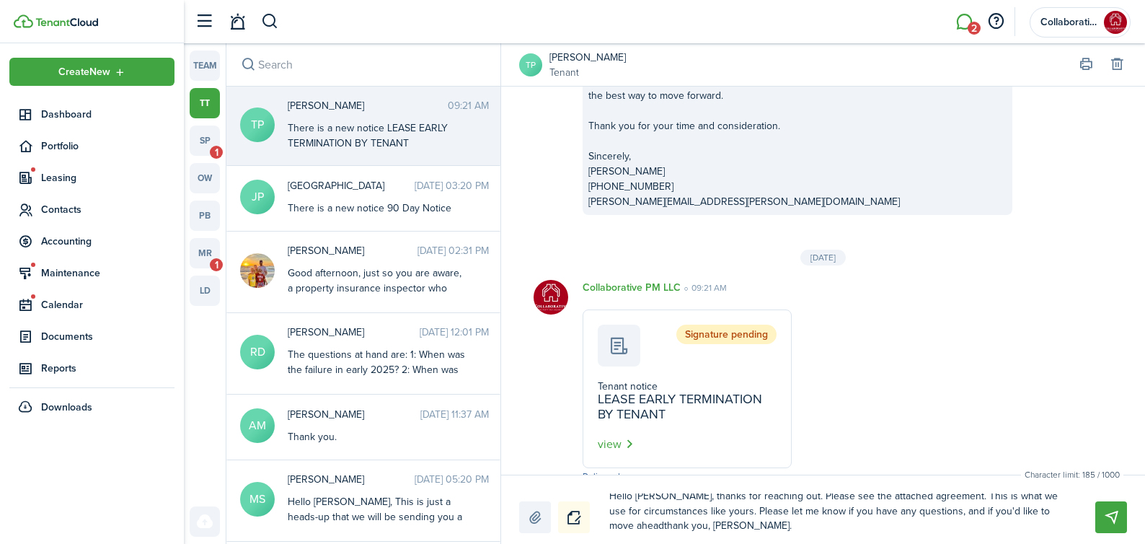
type textarea "Hello [PERSON_NAME], thanks for reaching out. Please see the attached agreement…"
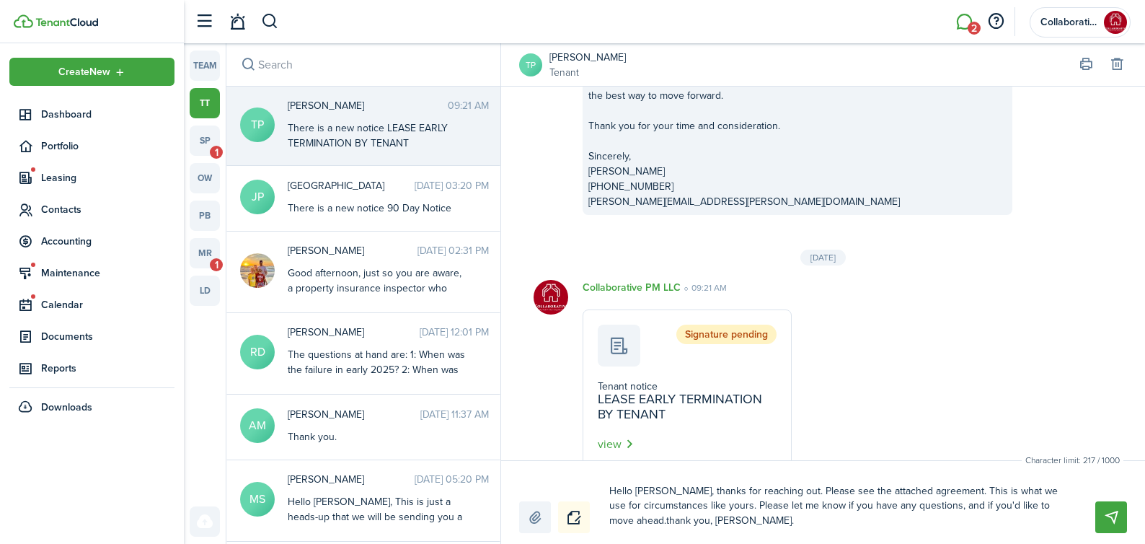
scroll to position [0, 0]
type textarea "Hello [PERSON_NAME], thanks for reaching out. Please see the attached agreement…"
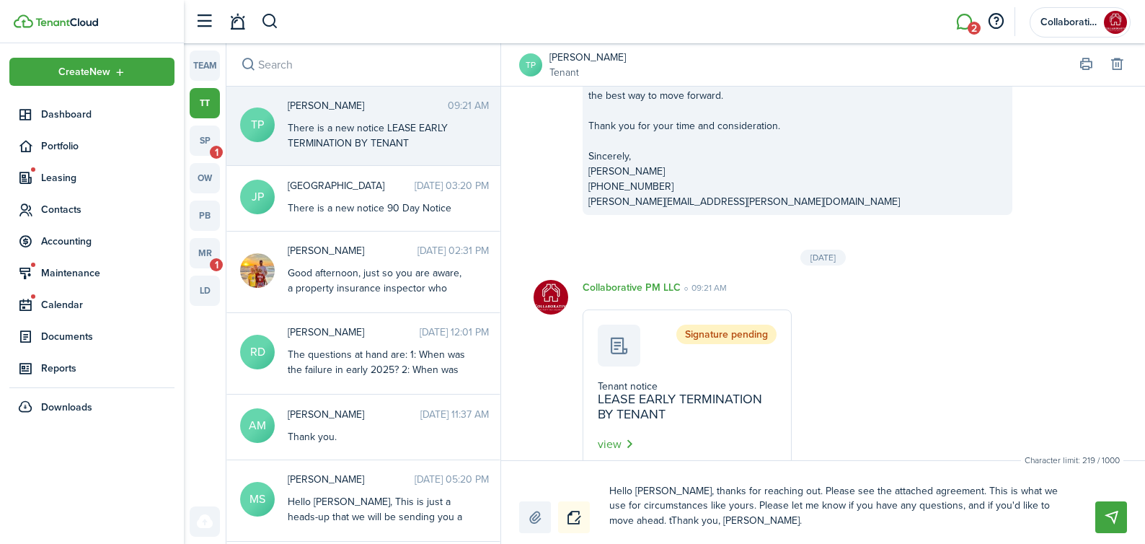
type textarea "Hello [PERSON_NAME], thanks for reaching out. Please see the attached agreement…"
click at [945, 512] on textarea "Hello [PERSON_NAME], thanks for reaching out. Please see the attached agreement…" at bounding box center [835, 506] width 462 height 54
type textarea "Hello [PERSON_NAME], thanks for reaching out. Please see the attached agreement…"
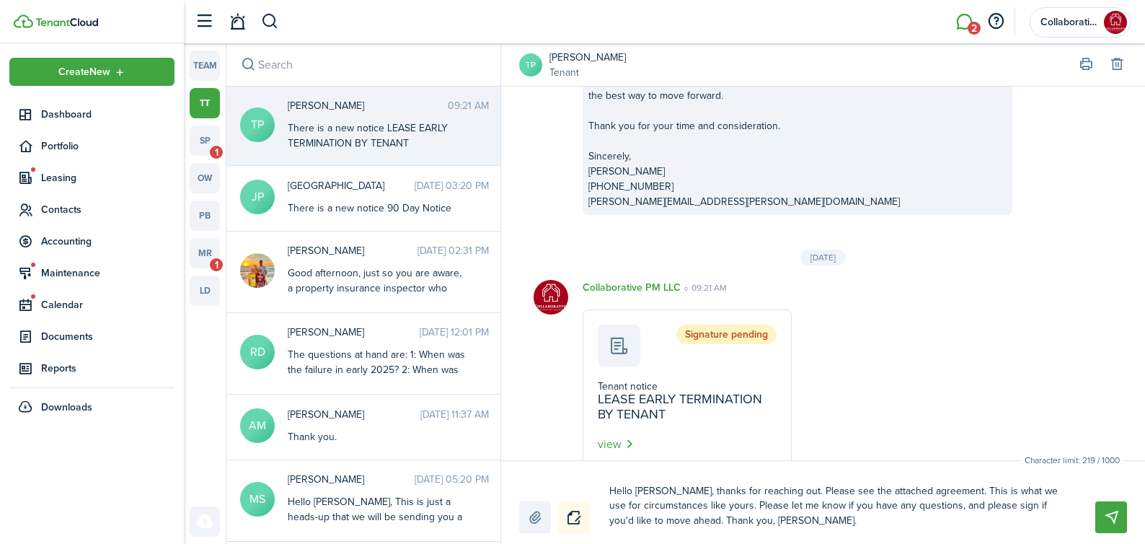
type textarea "Hello [PERSON_NAME], thanks for reaching out. Please see the attached agreement…"
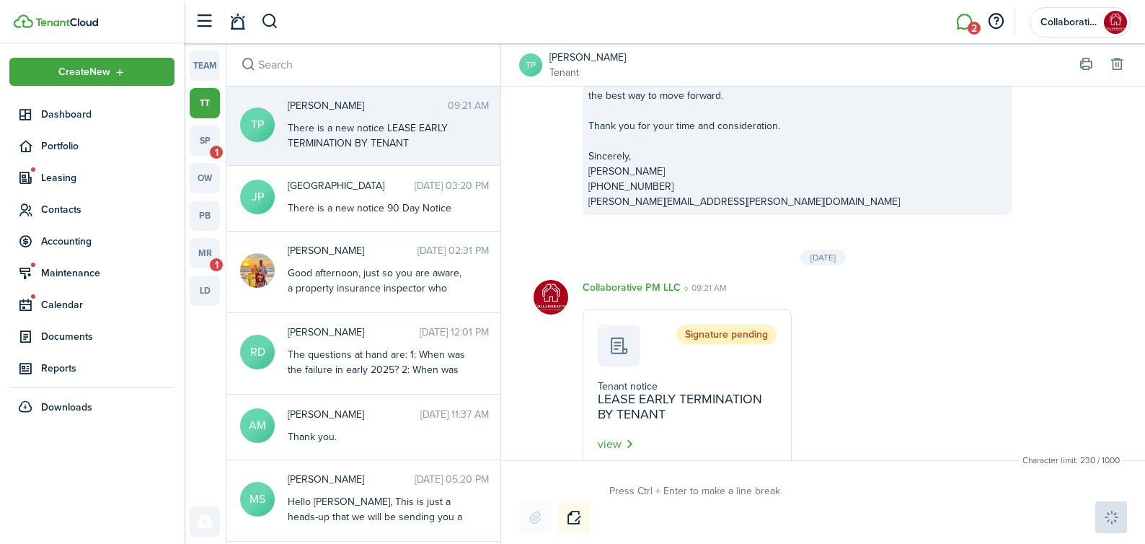
scroll to position [2106, 0]
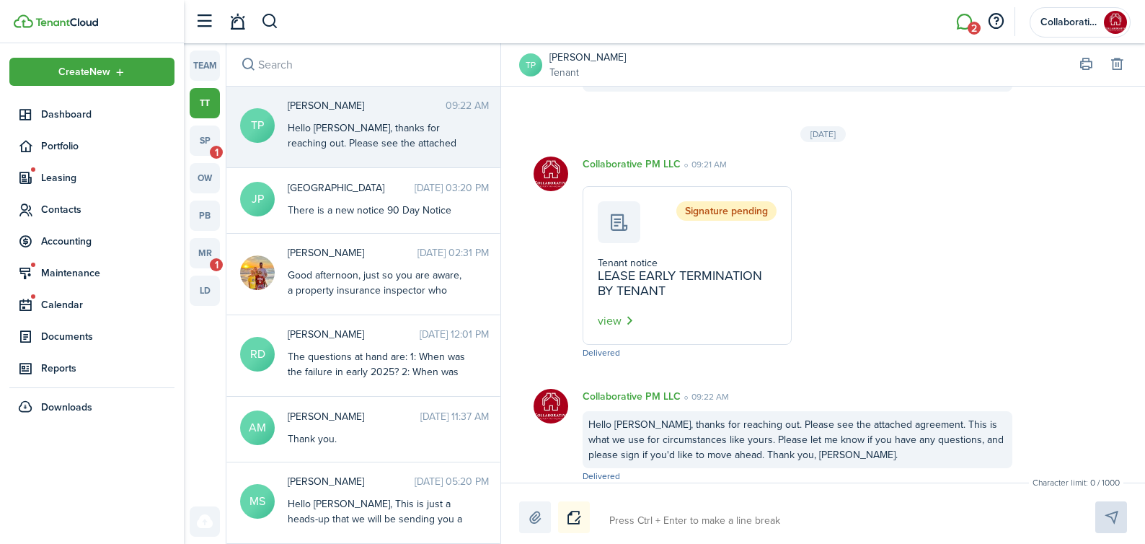
type textarea "T"
type textarea "Ta"
type textarea "Tay"
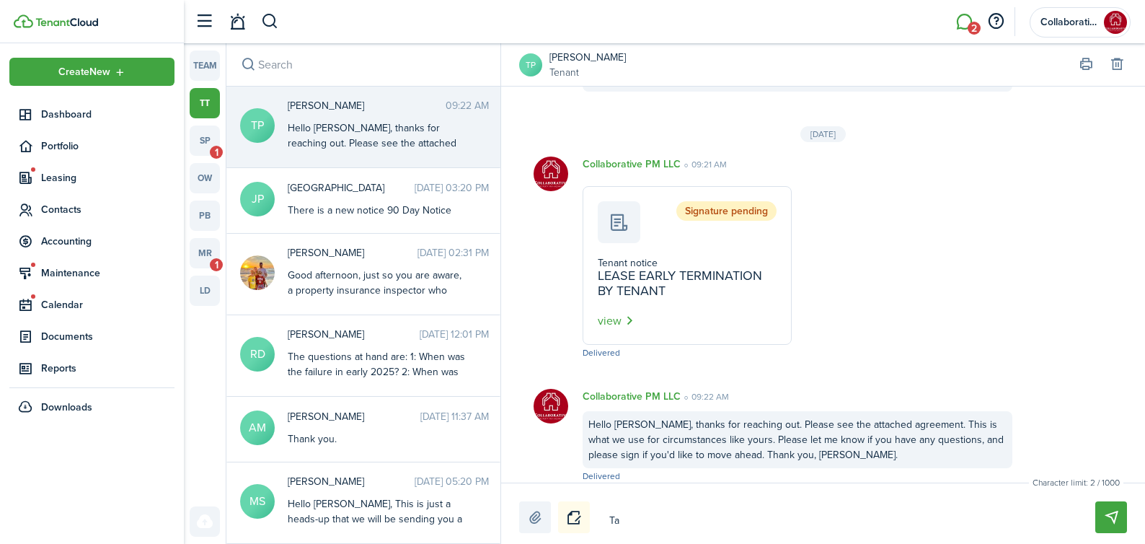
type textarea "Tay"
type textarea "Tayl"
type textarea "Taylo"
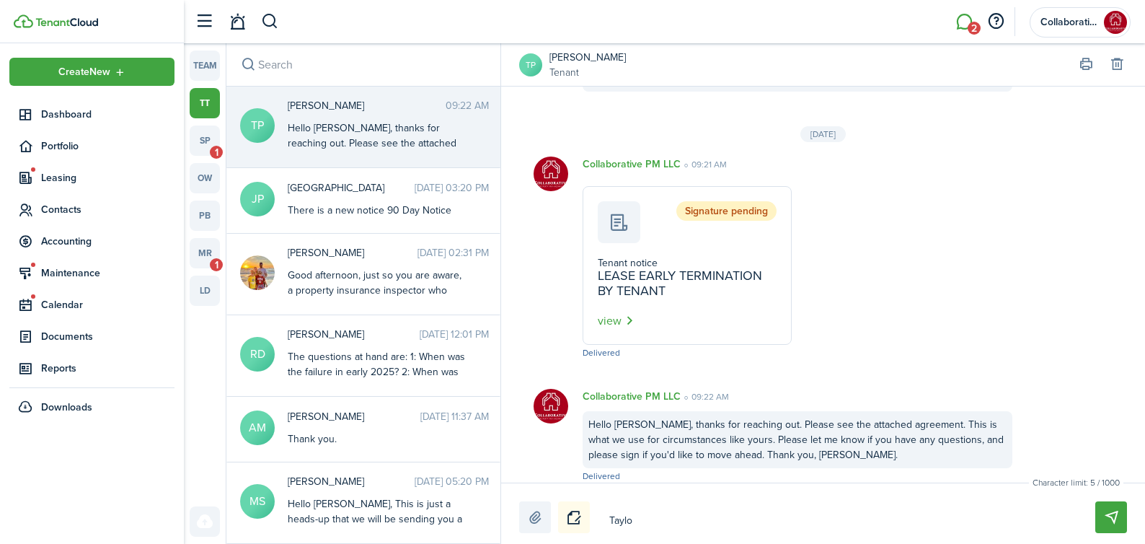
type textarea "[PERSON_NAME]"
type textarea "[PERSON_NAME]."
type textarea "[PERSON_NAME].."
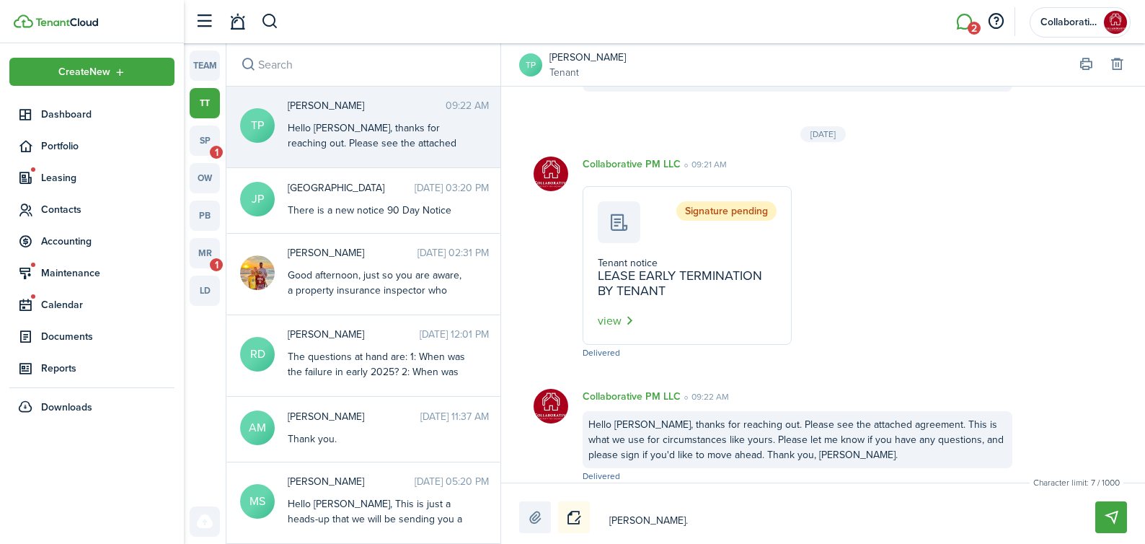
type textarea "[PERSON_NAME].."
type textarea "[PERSON_NAME]..."
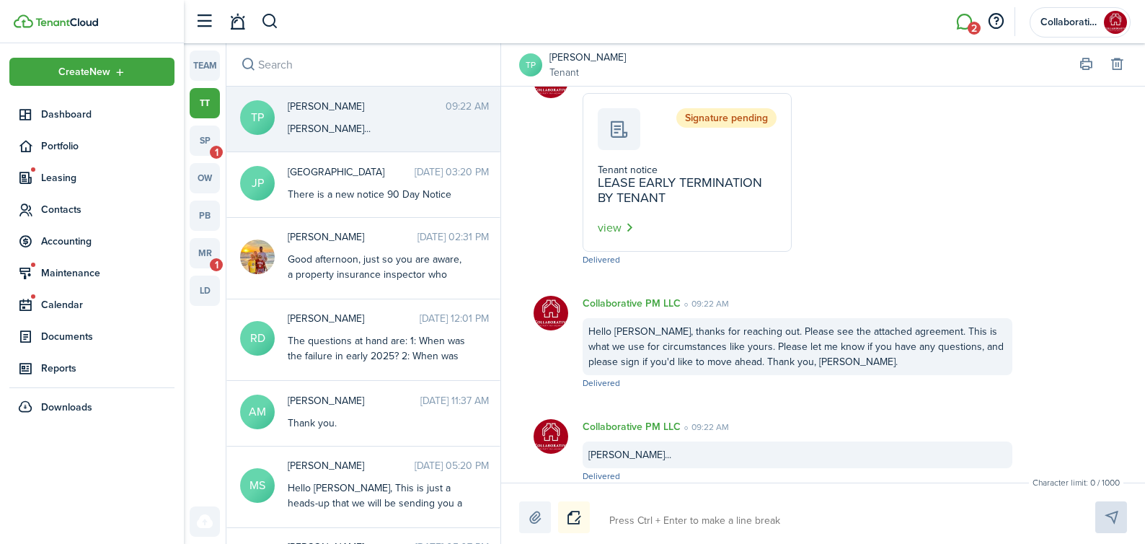
scroll to position [2178, 0]
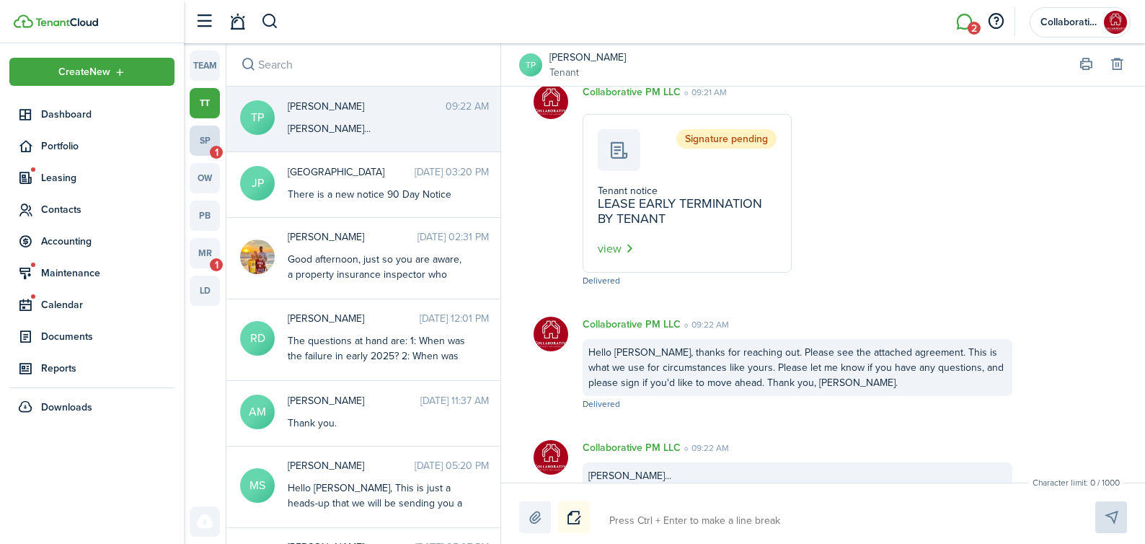
click at [201, 140] on link "sp 1" at bounding box center [205, 141] width 30 height 30
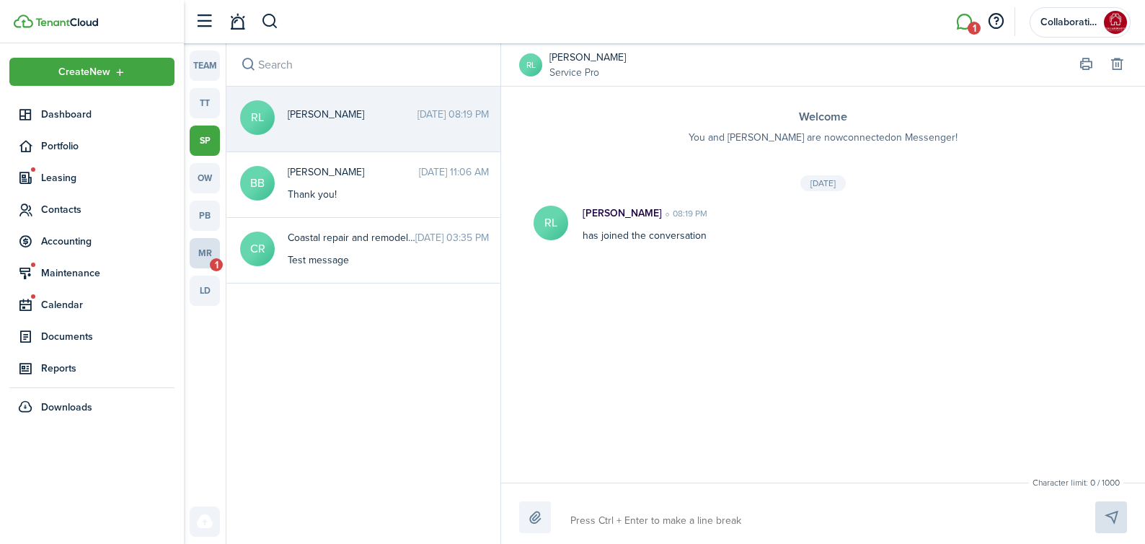
click at [206, 262] on link "mr 1" at bounding box center [205, 253] width 30 height 30
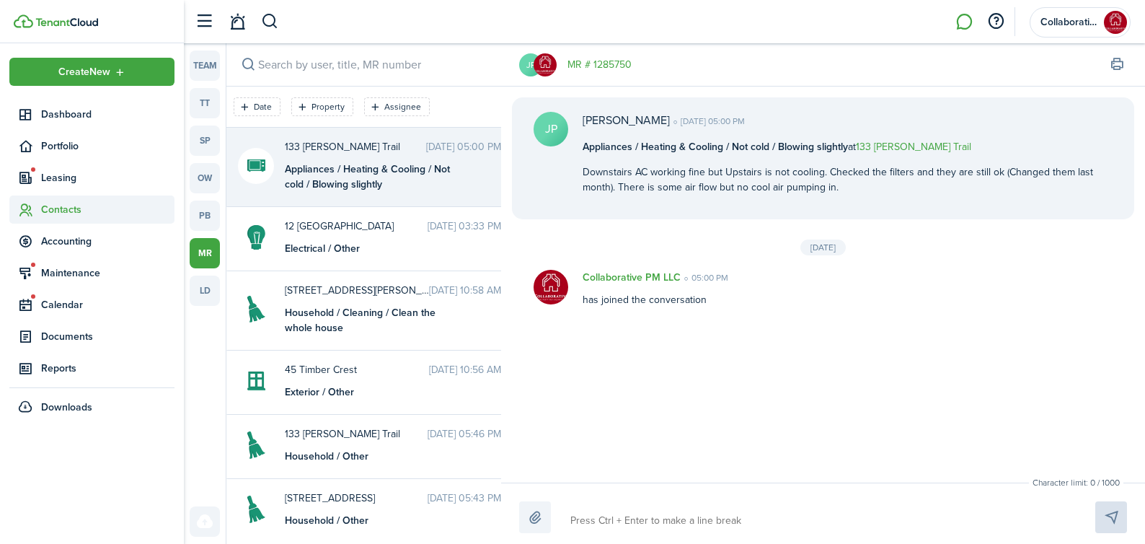
click at [69, 212] on span "Contacts" at bounding box center [107, 209] width 133 height 15
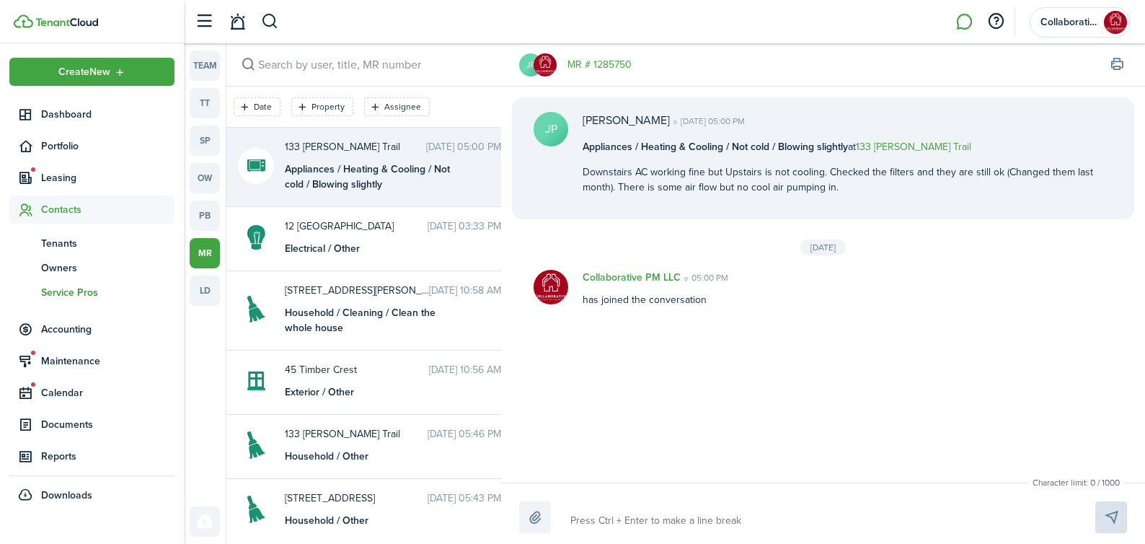
click at [79, 295] on span "Service Pros" at bounding box center [107, 292] width 133 height 15
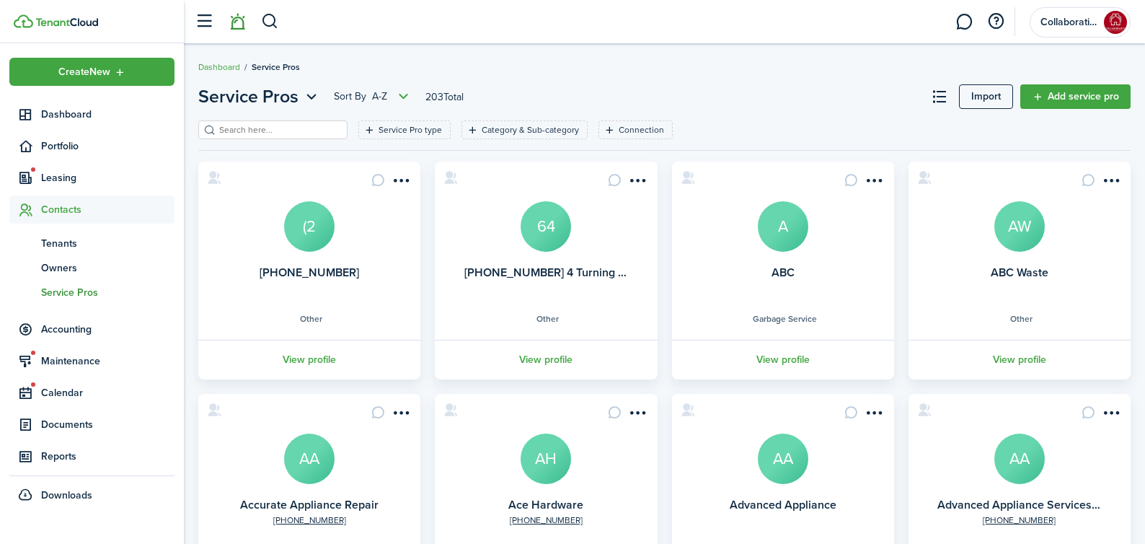
click at [236, 25] on link at bounding box center [237, 22] width 27 height 37
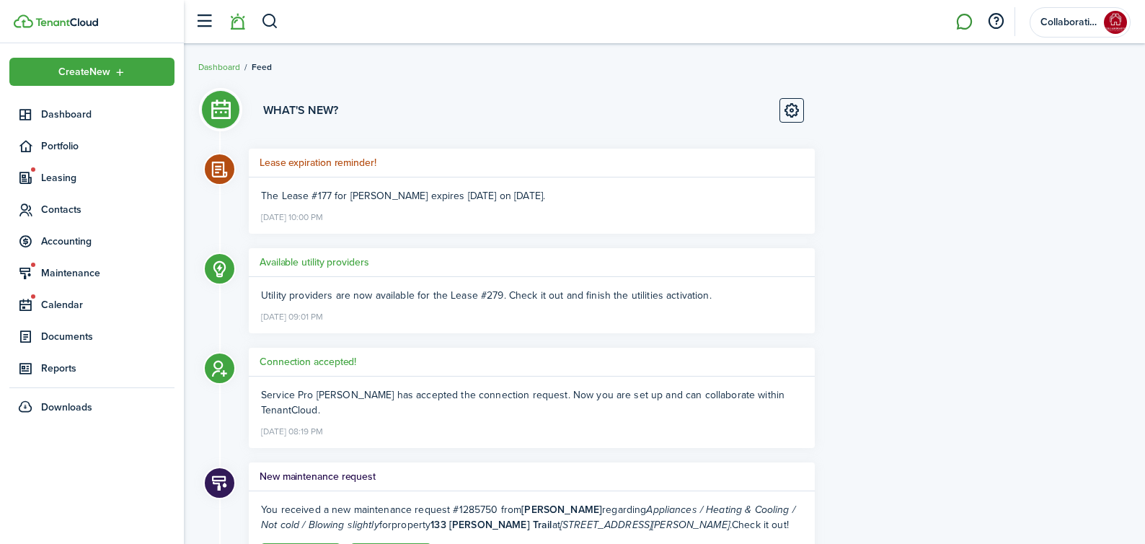
click at [965, 24] on link at bounding box center [964, 22] width 27 height 37
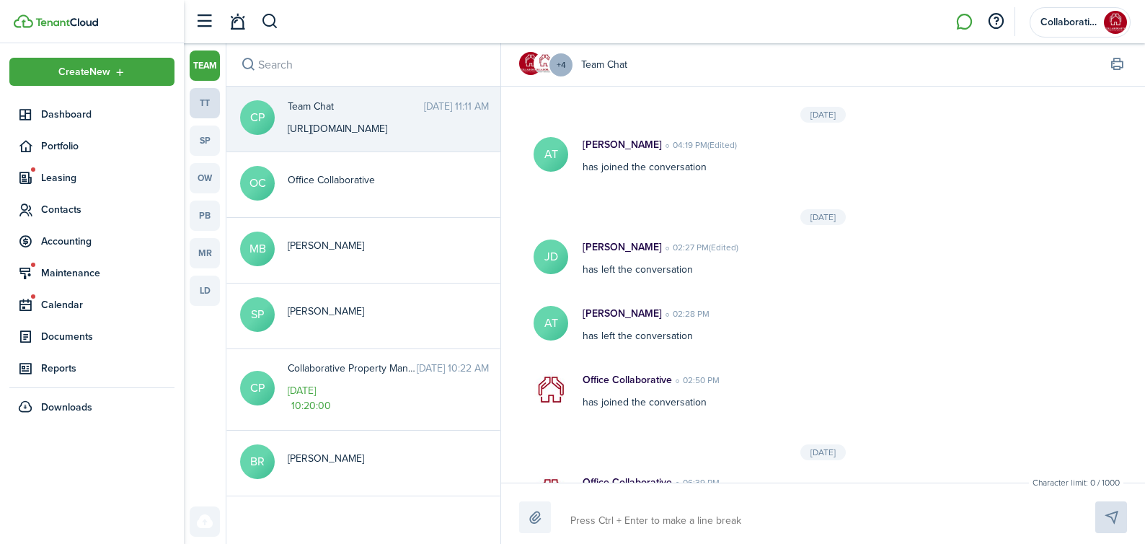
scroll to position [1667, 0]
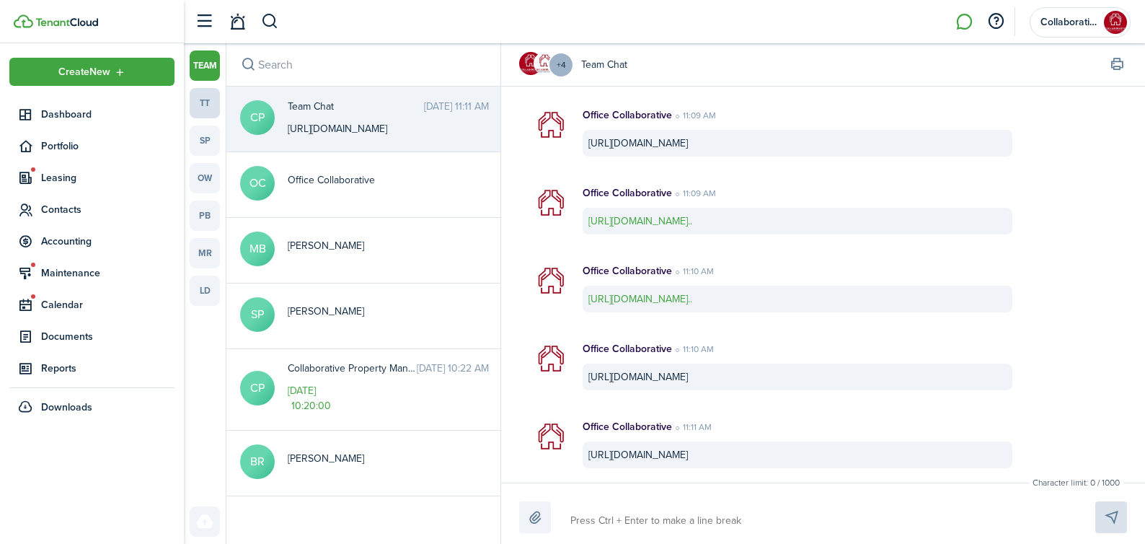
click at [204, 112] on link "tt" at bounding box center [205, 103] width 30 height 30
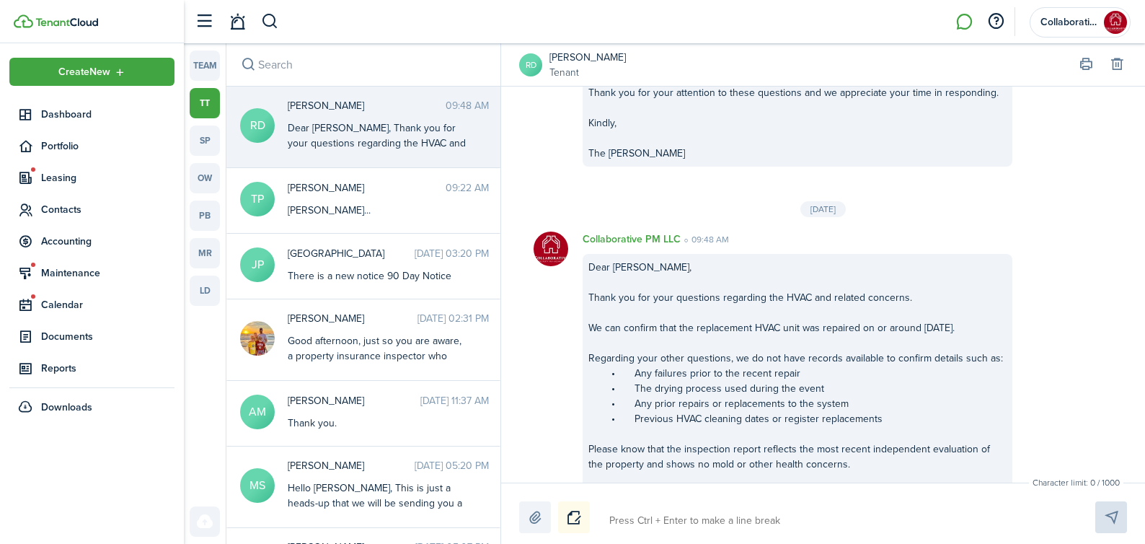
scroll to position [3815, 0]
